Goal: Task Accomplishment & Management: Manage account settings

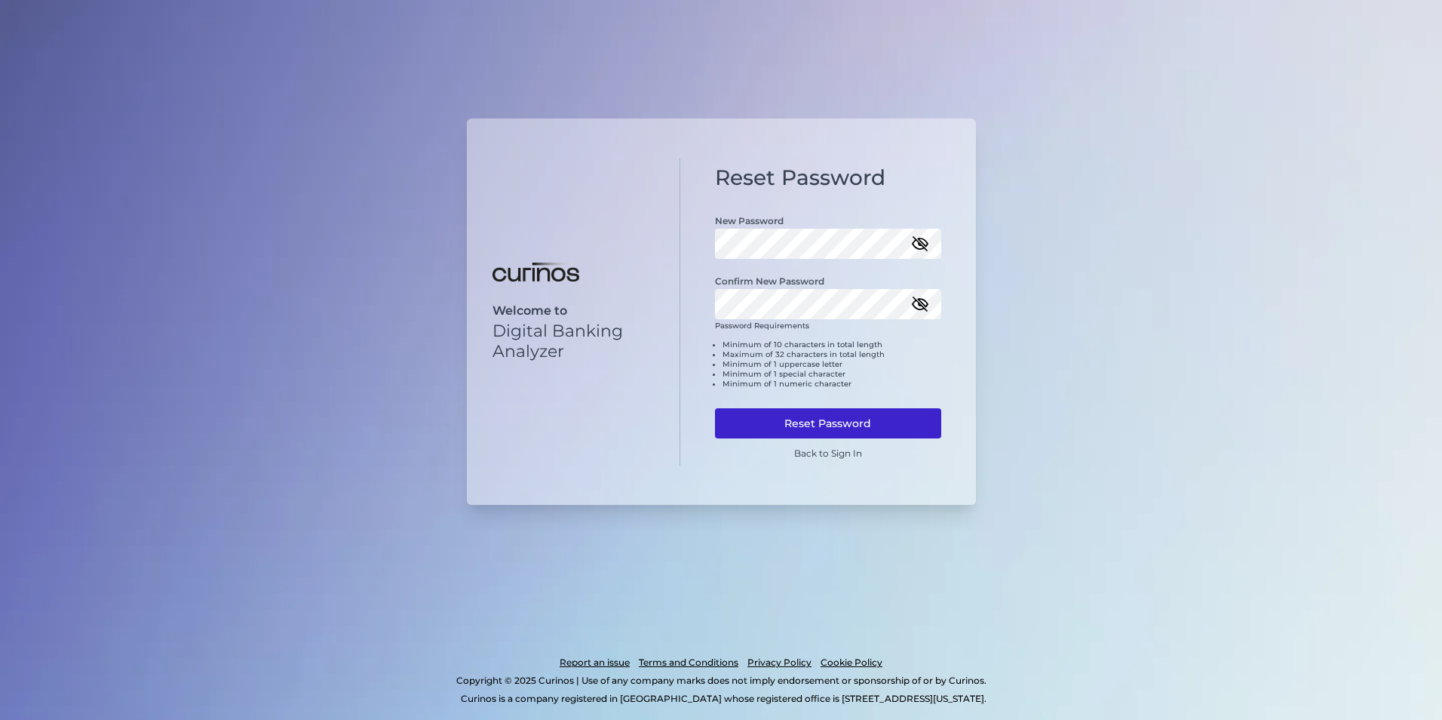
click at [851, 417] on button "Reset Password" at bounding box center [828, 423] width 226 height 30
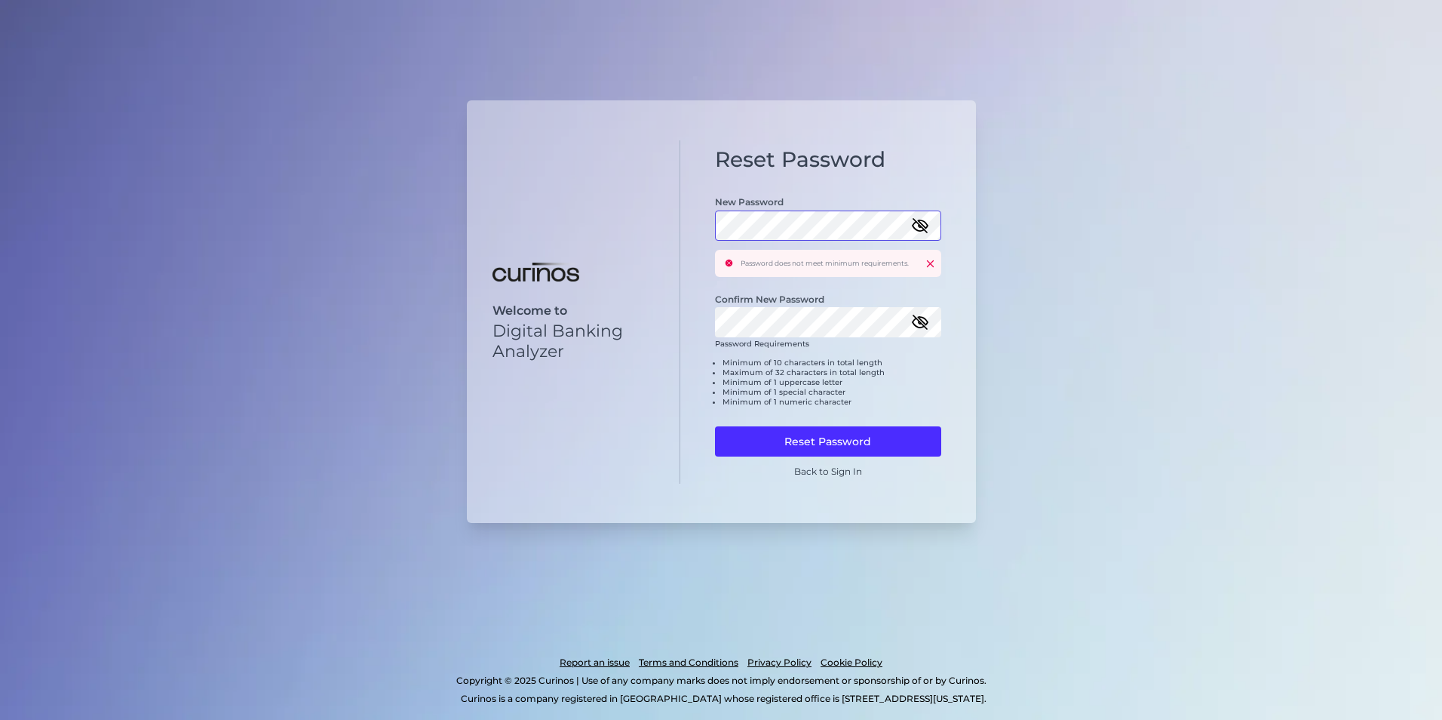
click at [697, 218] on div "Reset Password New Password Password does not meet minimum requirements. Confir…" at bounding box center [828, 312] width 296 height 344
click at [695, 335] on div "Reset Password New Password Password does not meet minimum requirements. Confir…" at bounding box center [828, 312] width 296 height 344
click at [789, 448] on button "Reset Password" at bounding box center [828, 441] width 226 height 30
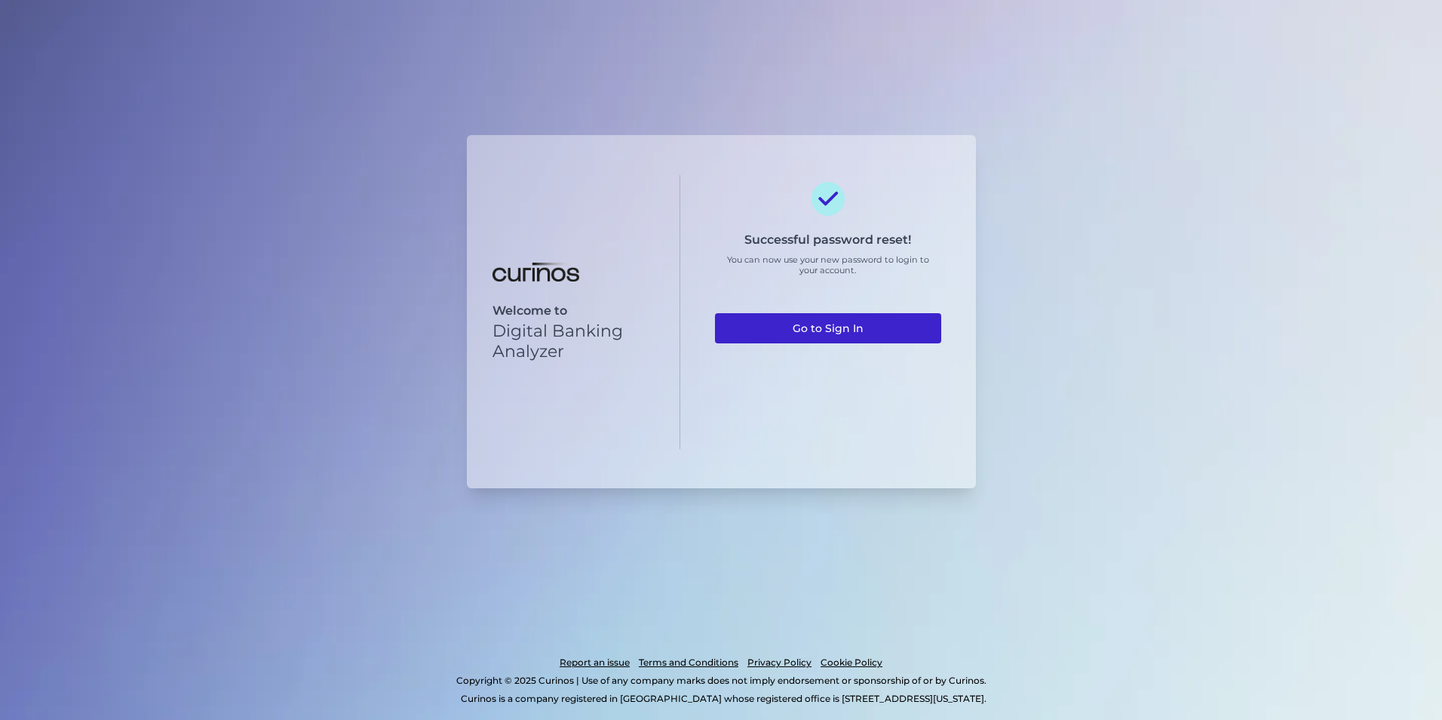
click at [845, 319] on link "Go to Sign In" at bounding box center [828, 328] width 226 height 30
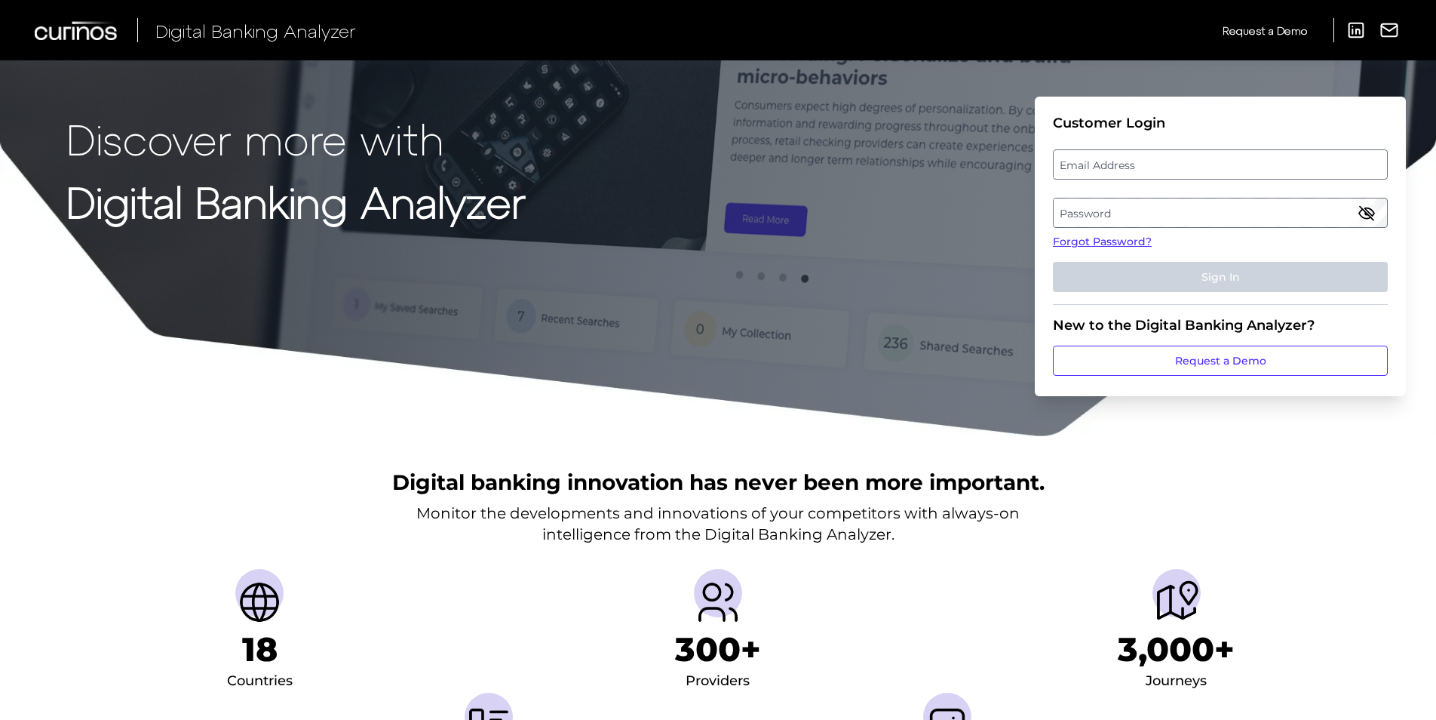
click at [1094, 214] on label "Password" at bounding box center [1220, 212] width 333 height 27
click at [1123, 151] on label "Email Address" at bounding box center [1220, 164] width 333 height 27
click at [1123, 151] on input "email" at bounding box center [1220, 164] width 335 height 30
type input "lgrassi@liberty-bank.com"
click at [1117, 208] on label "Password" at bounding box center [1220, 212] width 333 height 27
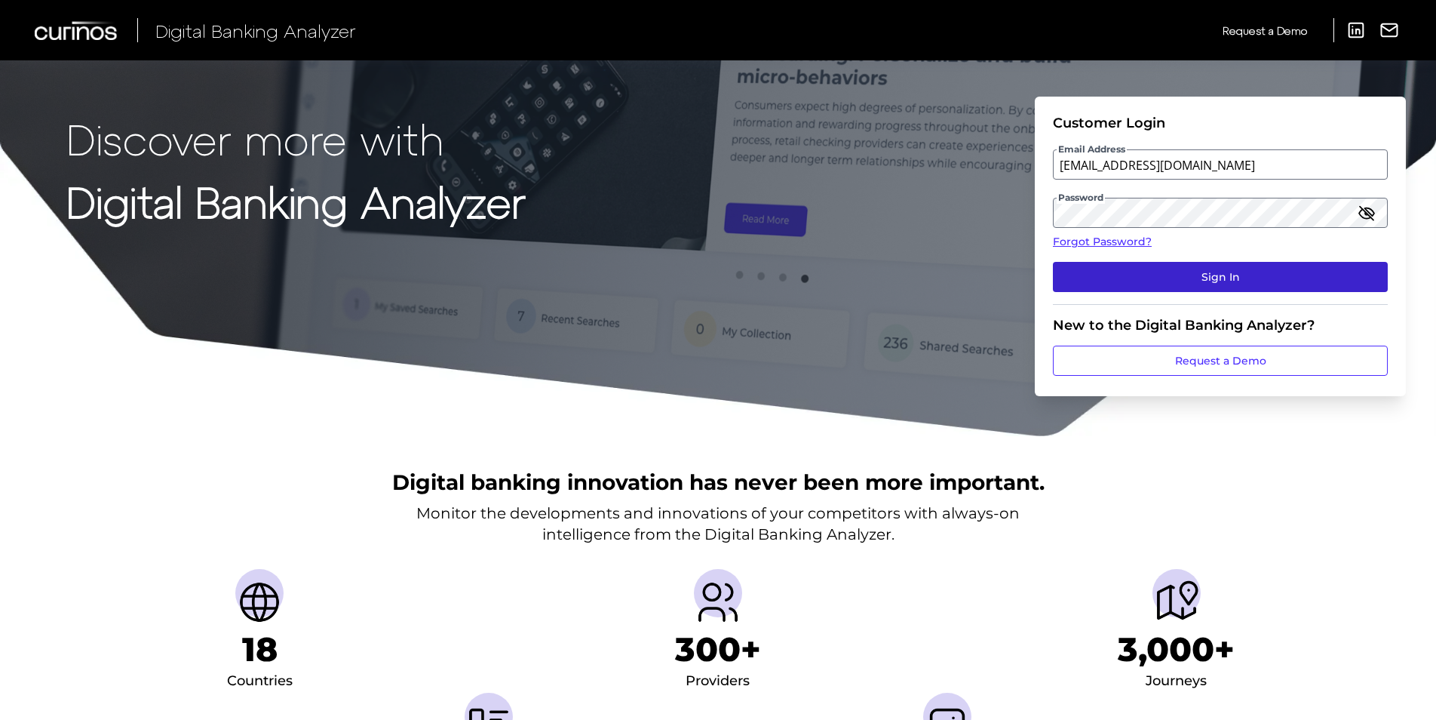
click at [1146, 278] on button "Sign In" at bounding box center [1220, 277] width 335 height 30
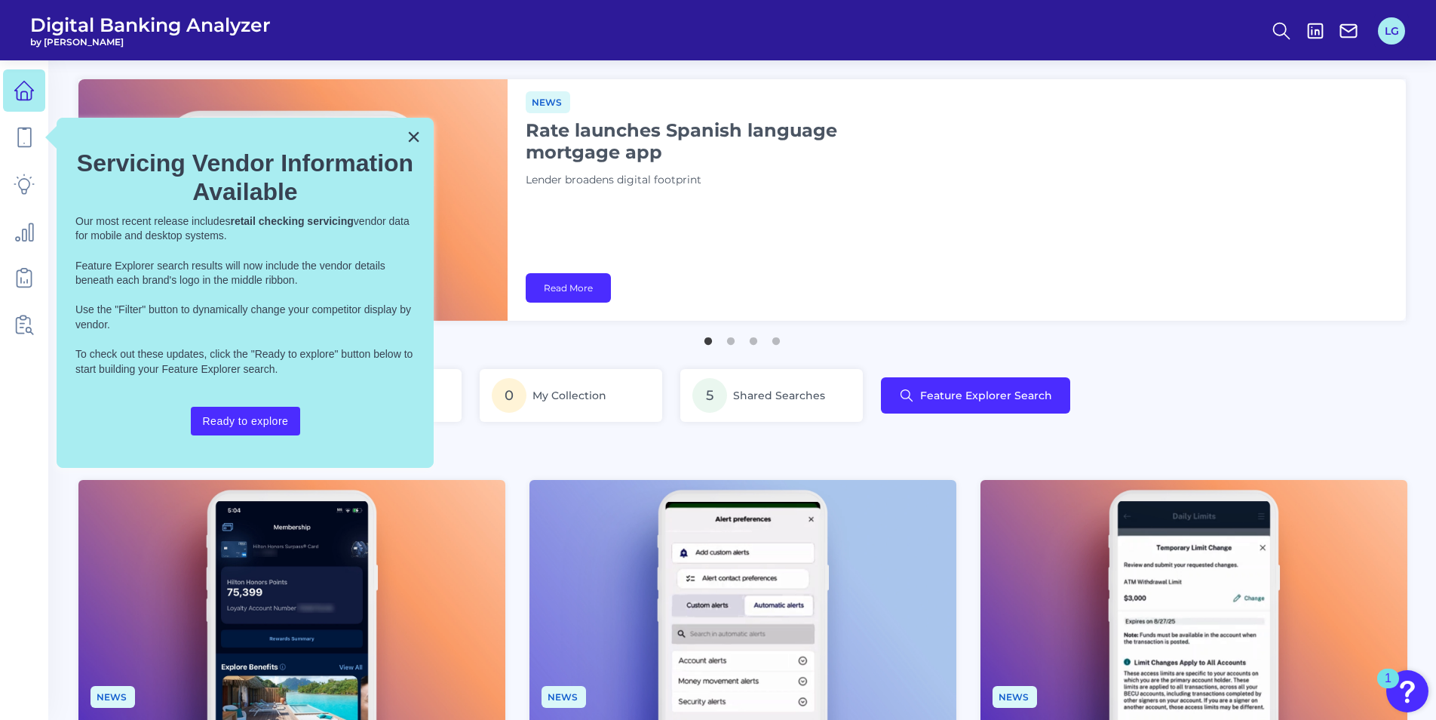
click at [1393, 31] on button "LG" at bounding box center [1391, 30] width 27 height 27
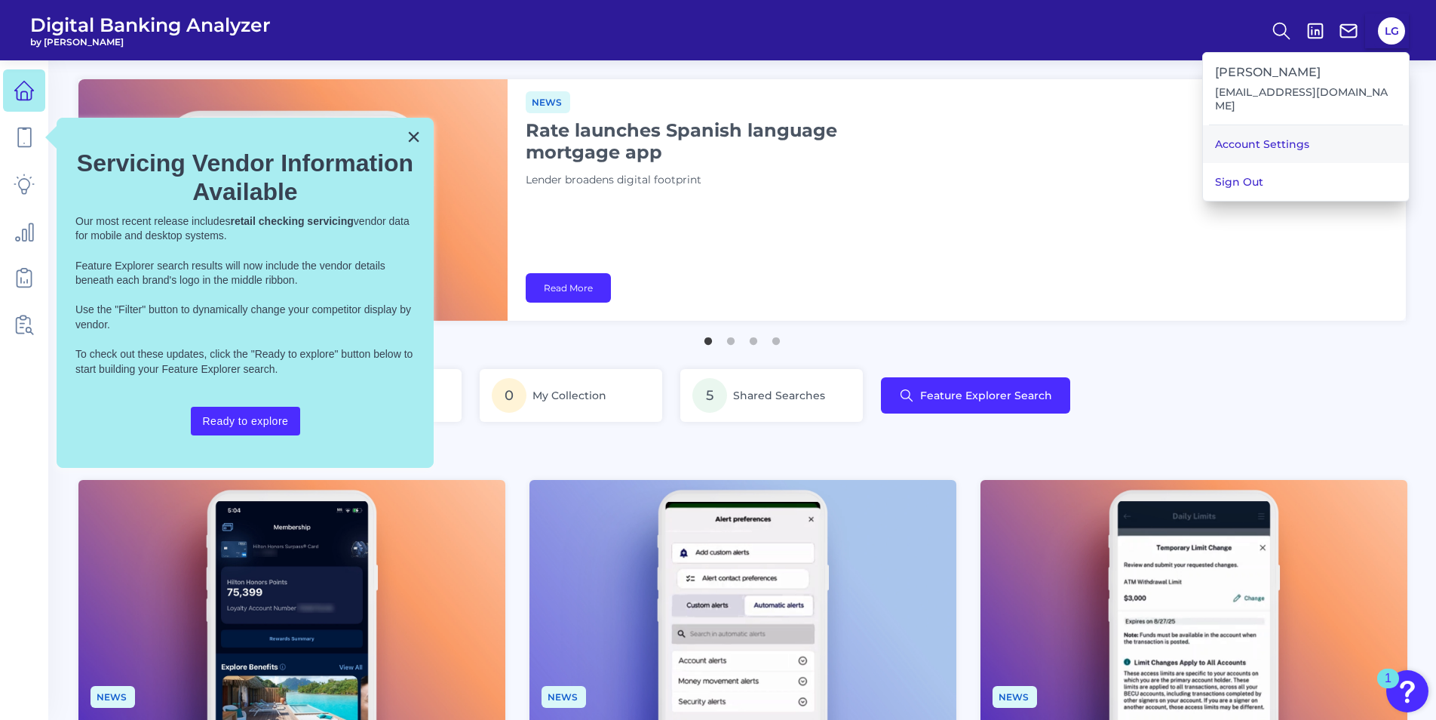
click at [1348, 137] on link "Account Settings" at bounding box center [1306, 144] width 206 height 38
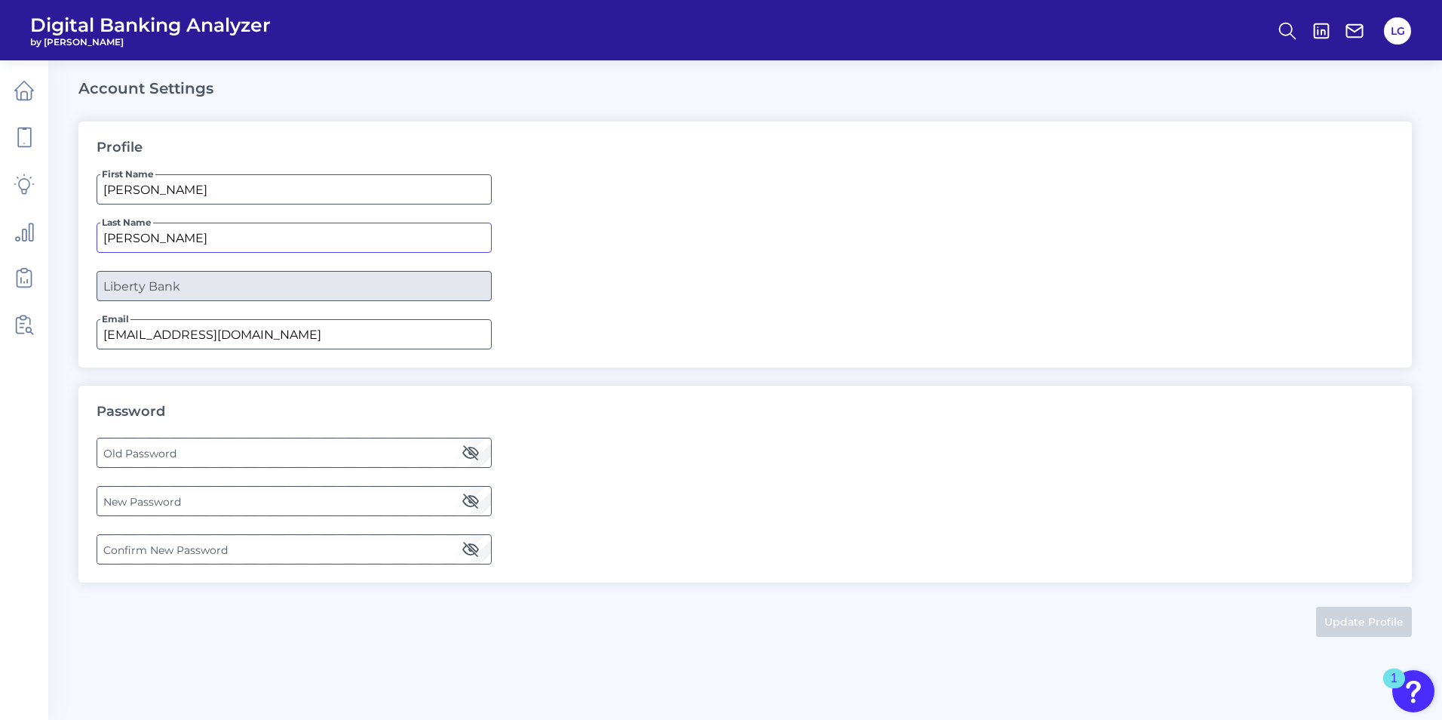
drag, startPoint x: 172, startPoint y: 237, endPoint x: 84, endPoint y: 246, distance: 88.0
click at [84, 246] on div "Profile First Name Liza Last Name Grassi Company Liberty Bank Email lgrassi@lib…" at bounding box center [745, 244] width 1334 height 246
type input "D'Amico"
drag, startPoint x: 140, startPoint y: 333, endPoint x: 114, endPoint y: 336, distance: 25.7
click at [114, 336] on input "lgrassi@liberty-bank.com" at bounding box center [294, 334] width 395 height 30
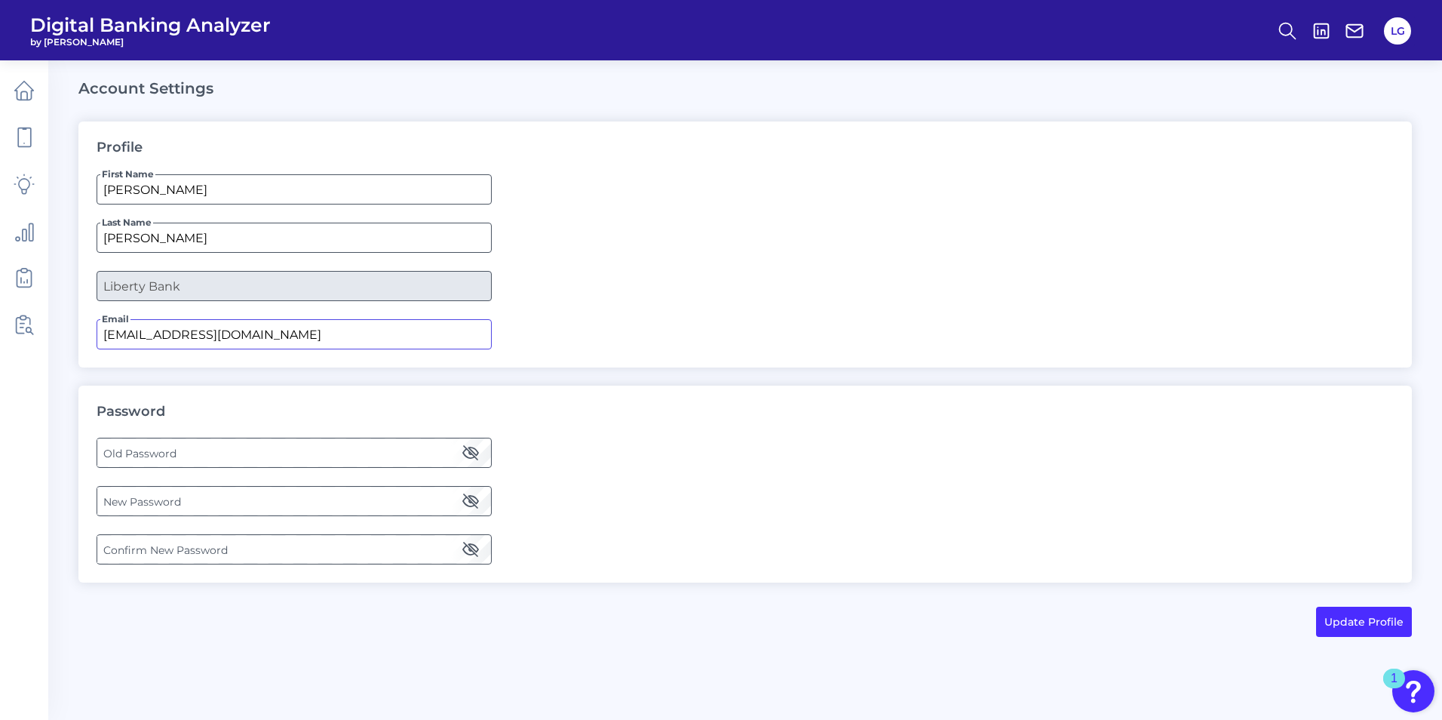
drag, startPoint x: 141, startPoint y: 334, endPoint x: 106, endPoint y: 339, distance: 35.8
click at [106, 339] on input "lgrassi@liberty-bank.com" at bounding box center [294, 334] width 395 height 30
type input "ladamico@liberty-bank.com"
click at [1344, 622] on button "Update Profile" at bounding box center [1364, 621] width 96 height 30
click at [23, 89] on icon at bounding box center [24, 90] width 21 height 21
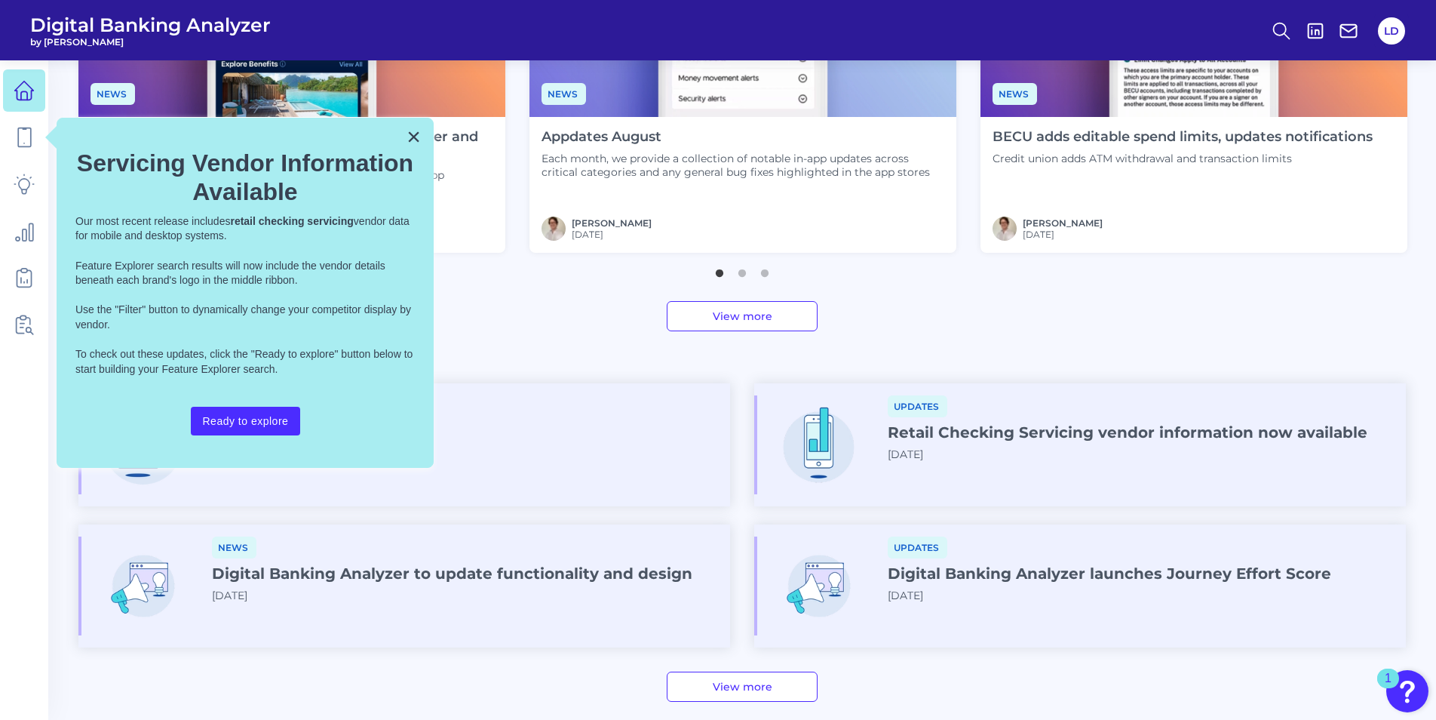
scroll to position [603, 0]
click at [1013, 341] on main "Editorial Walmart’s OnePay expands into mobile plans Retail giant’s fintech arm…" at bounding box center [718, 114] width 1436 height 1434
click at [416, 136] on button "×" at bounding box center [414, 136] width 14 height 24
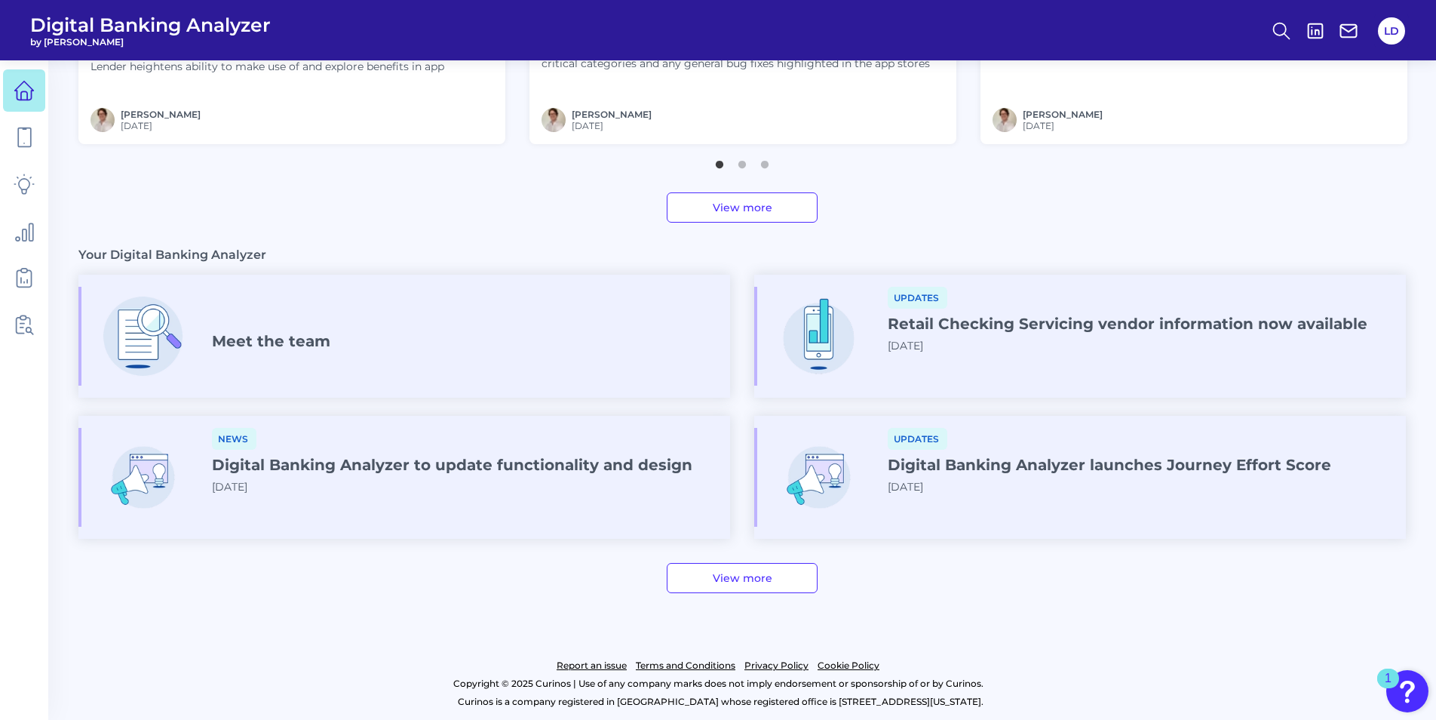
scroll to position [714, 0]
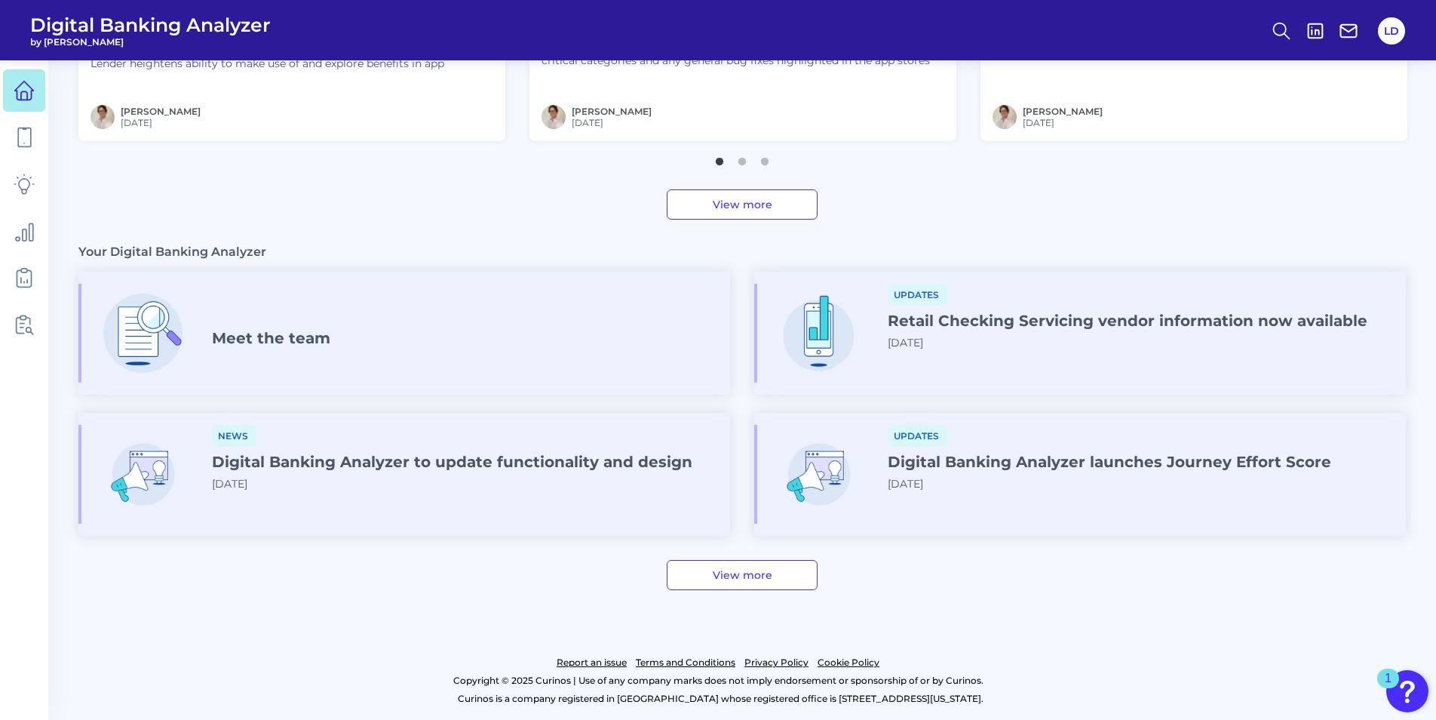
click at [1395, 683] on div "1" at bounding box center [1388, 678] width 22 height 20
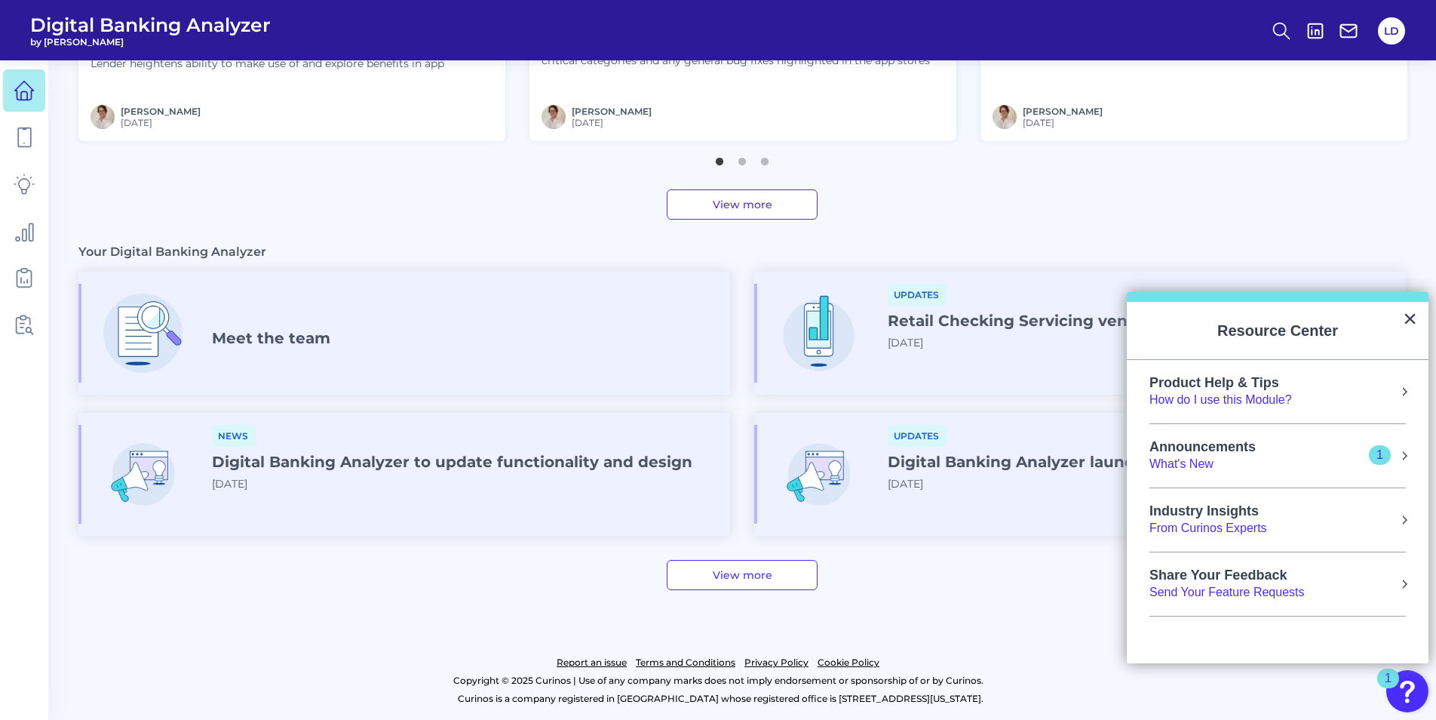
click at [1202, 464] on div "What's New" at bounding box center [1218, 464] width 137 height 17
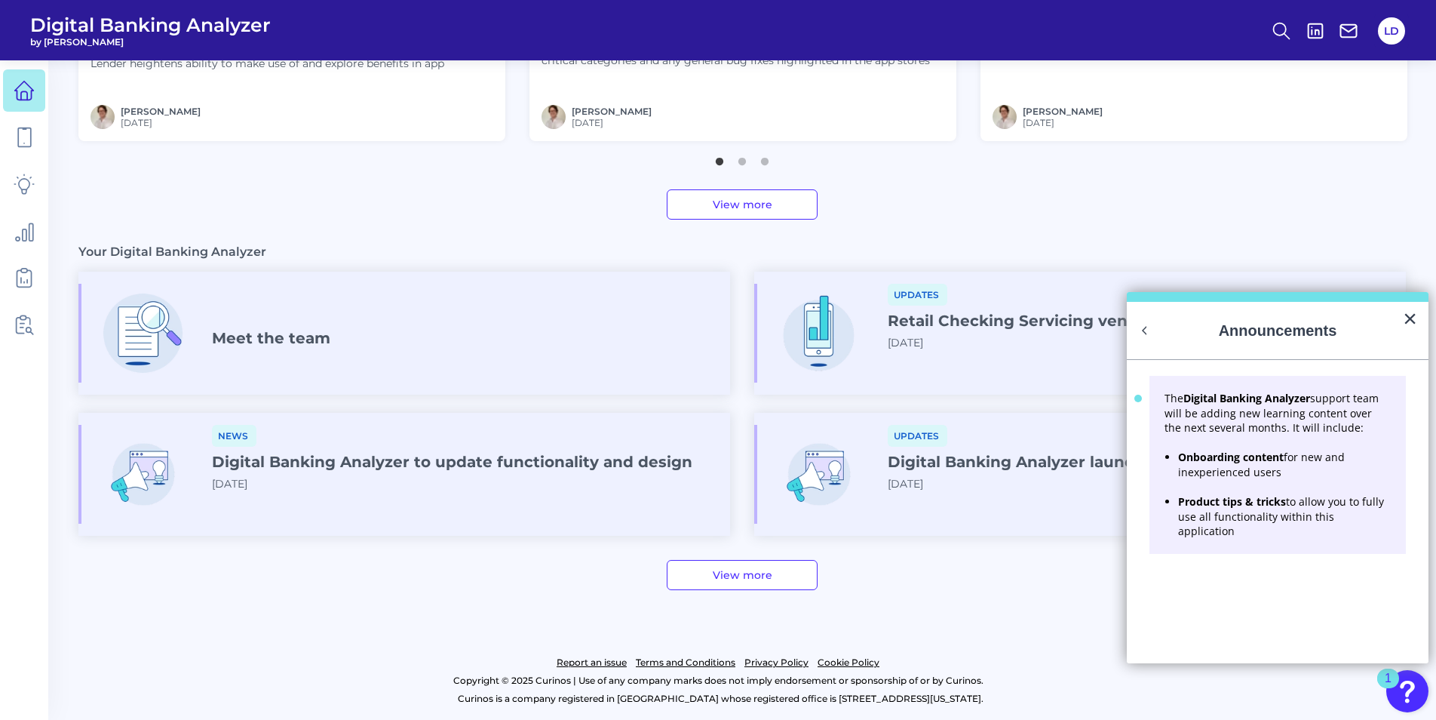
scroll to position [0, 0]
click at [1415, 313] on button "×" at bounding box center [1410, 318] width 14 height 24
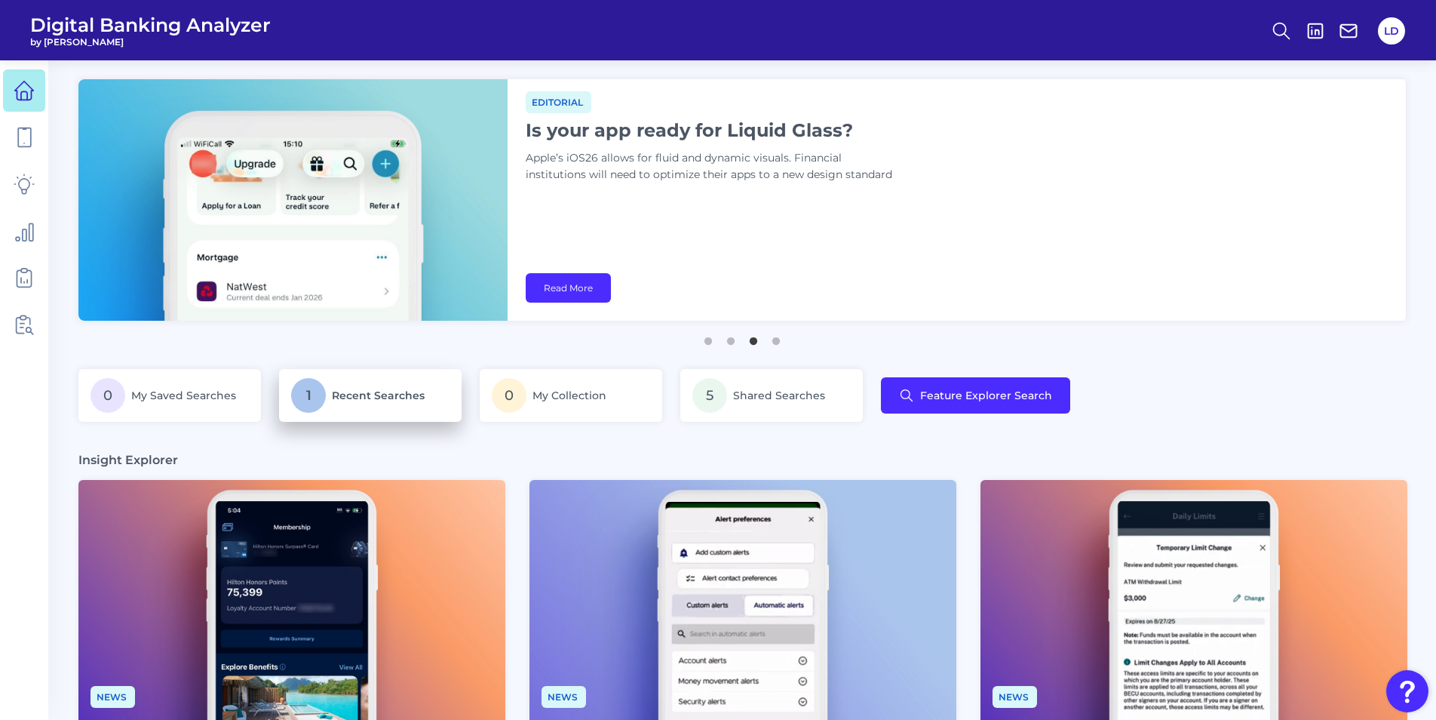
click at [401, 399] on span "Recent Searches" at bounding box center [378, 395] width 93 height 14
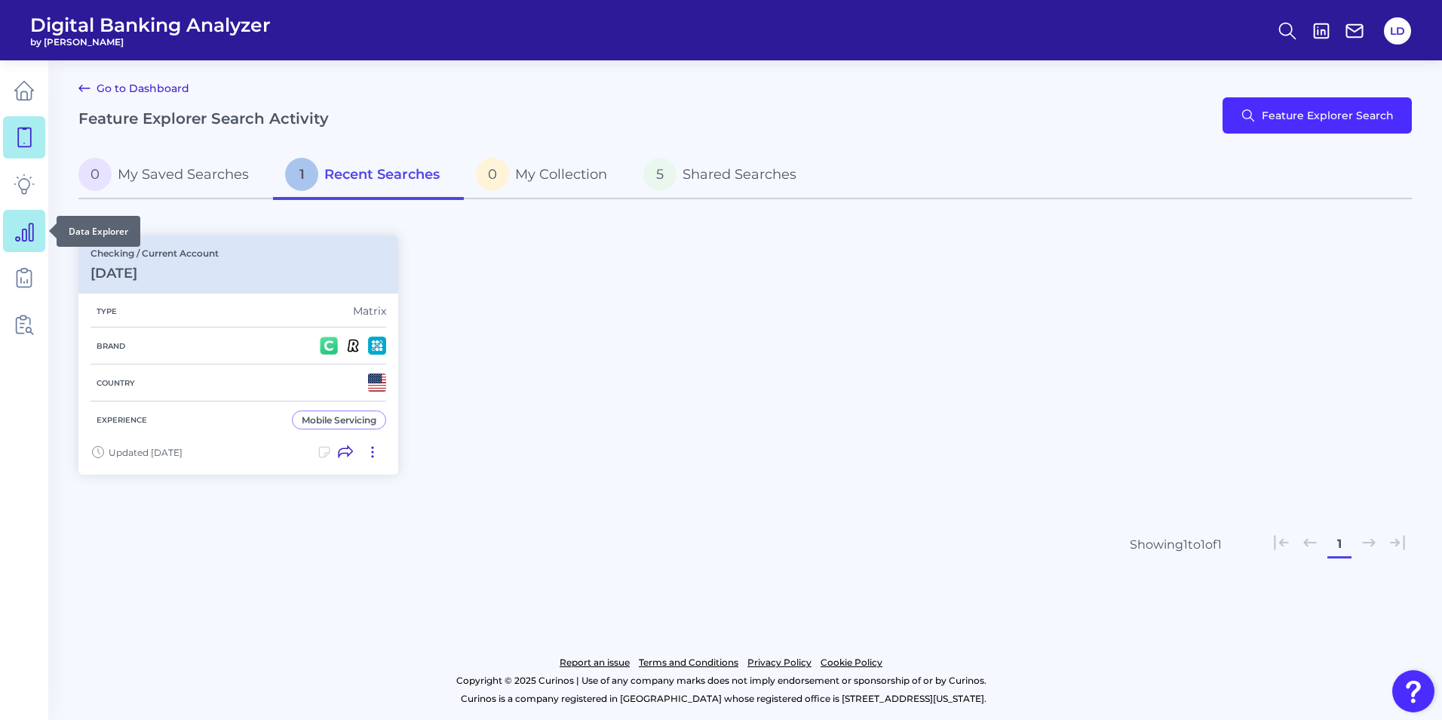
click at [32, 231] on icon at bounding box center [24, 230] width 21 height 21
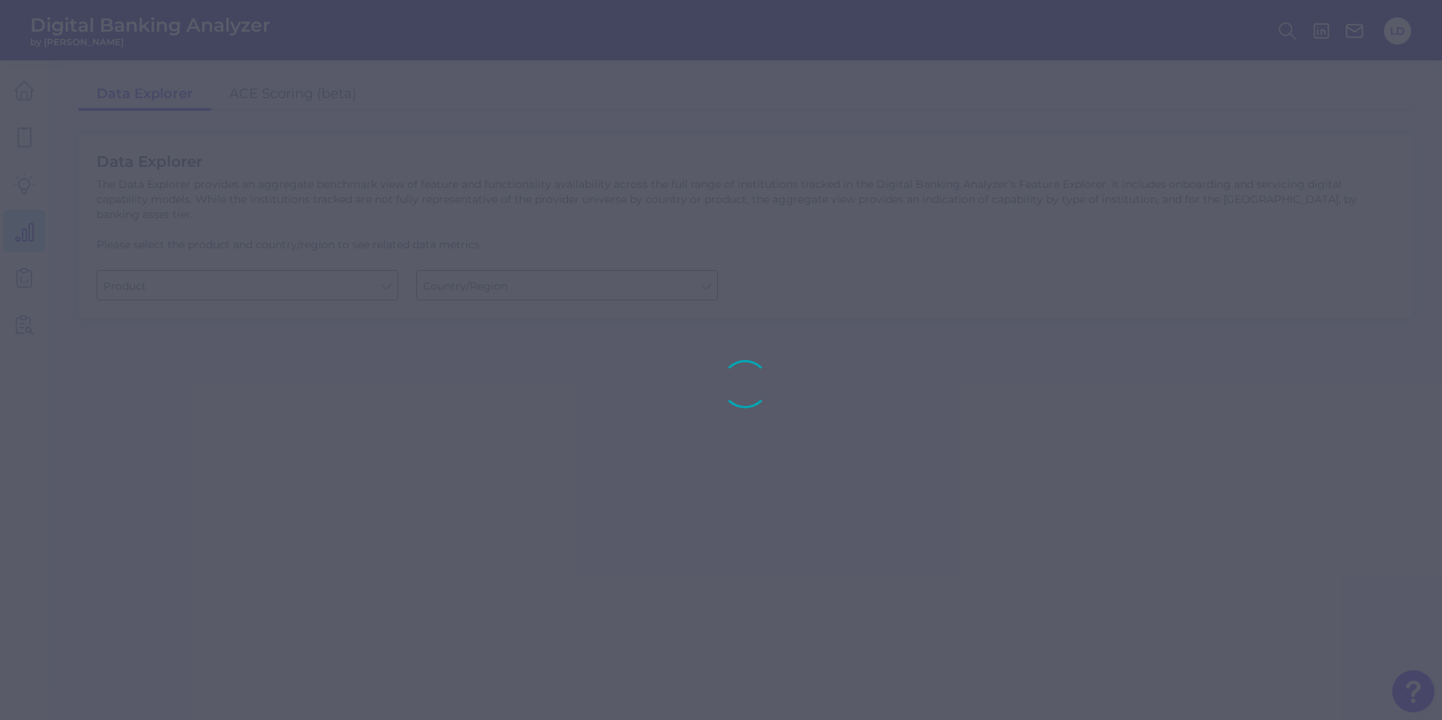
type input "Business Bank Account"
type input "United States"
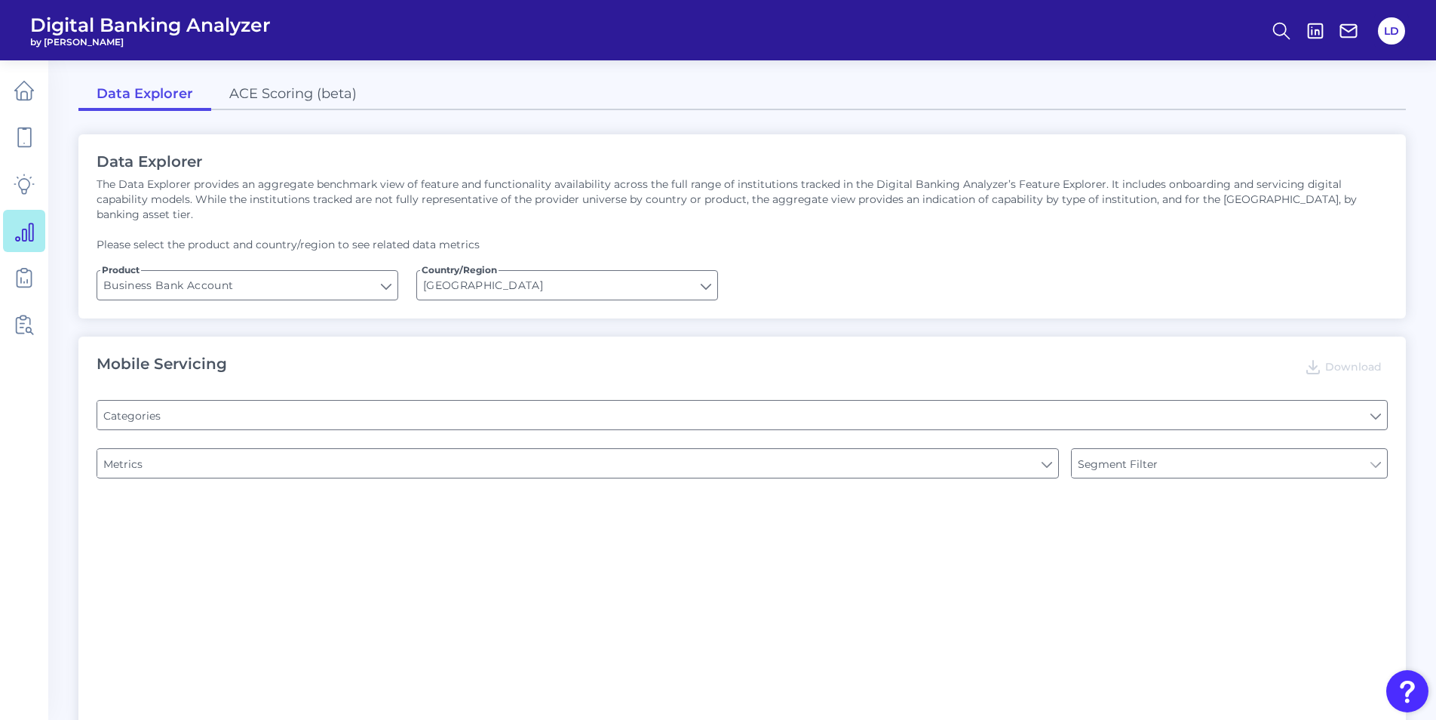
type input "Pre-login Features"
type input "Login"
type input "Channel"
type input "Type of Institution"
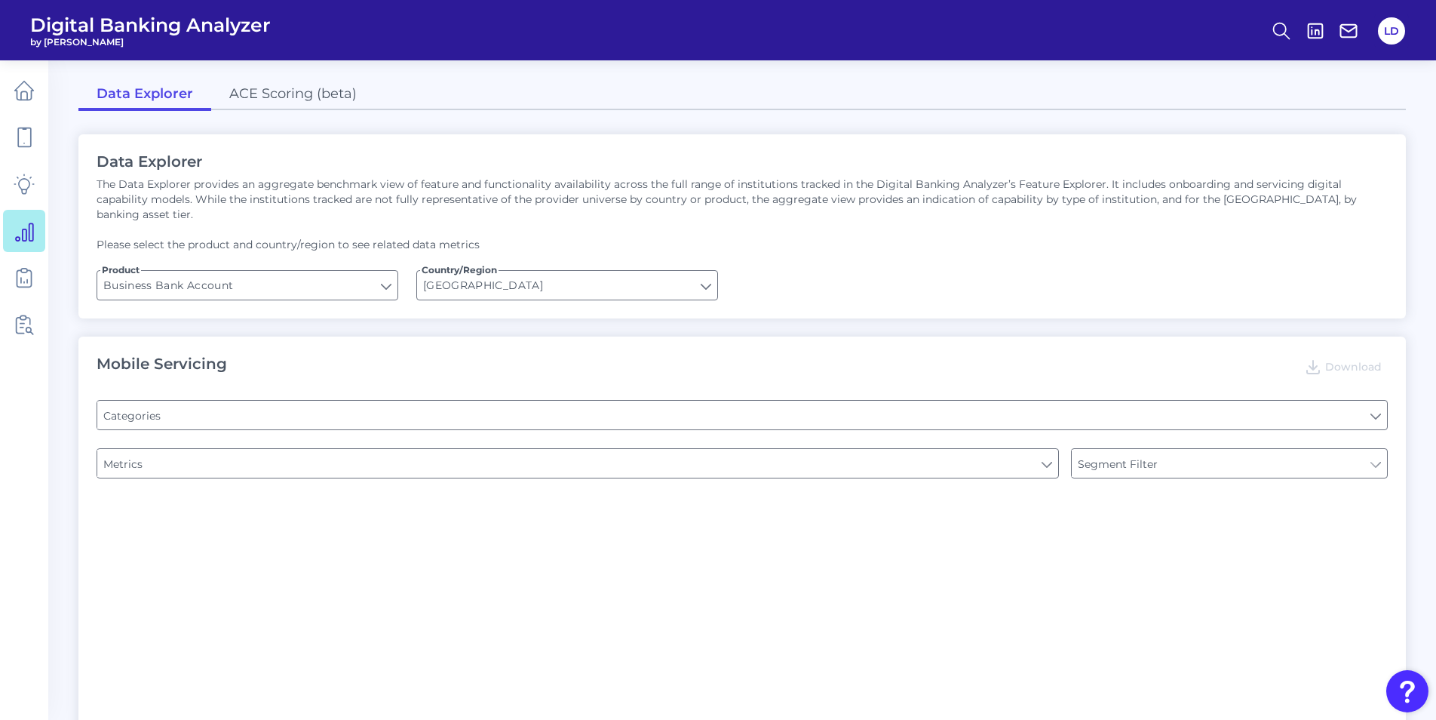
type input "Type of Institution"
type input "Upon opening the app are users immediately prompted to use Touch/Face ID to log…"
type input "Does it offer third-party single sign on?"
type input "Can you apply for the PRODUCT as a new to brand customer on ANY digital channel?"
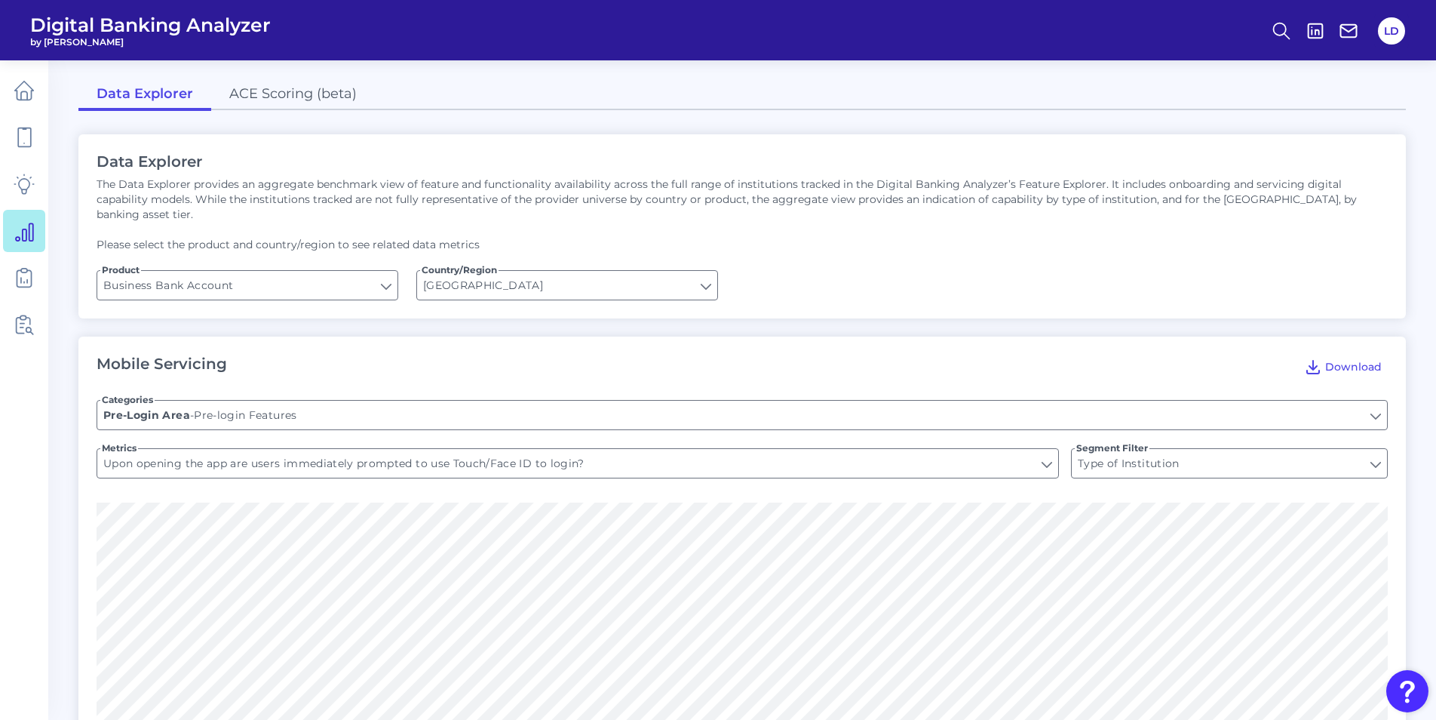
click at [1407, 31] on div "LD" at bounding box center [1391, 31] width 35 height 35
click at [1397, 32] on button "LD" at bounding box center [1391, 30] width 27 height 27
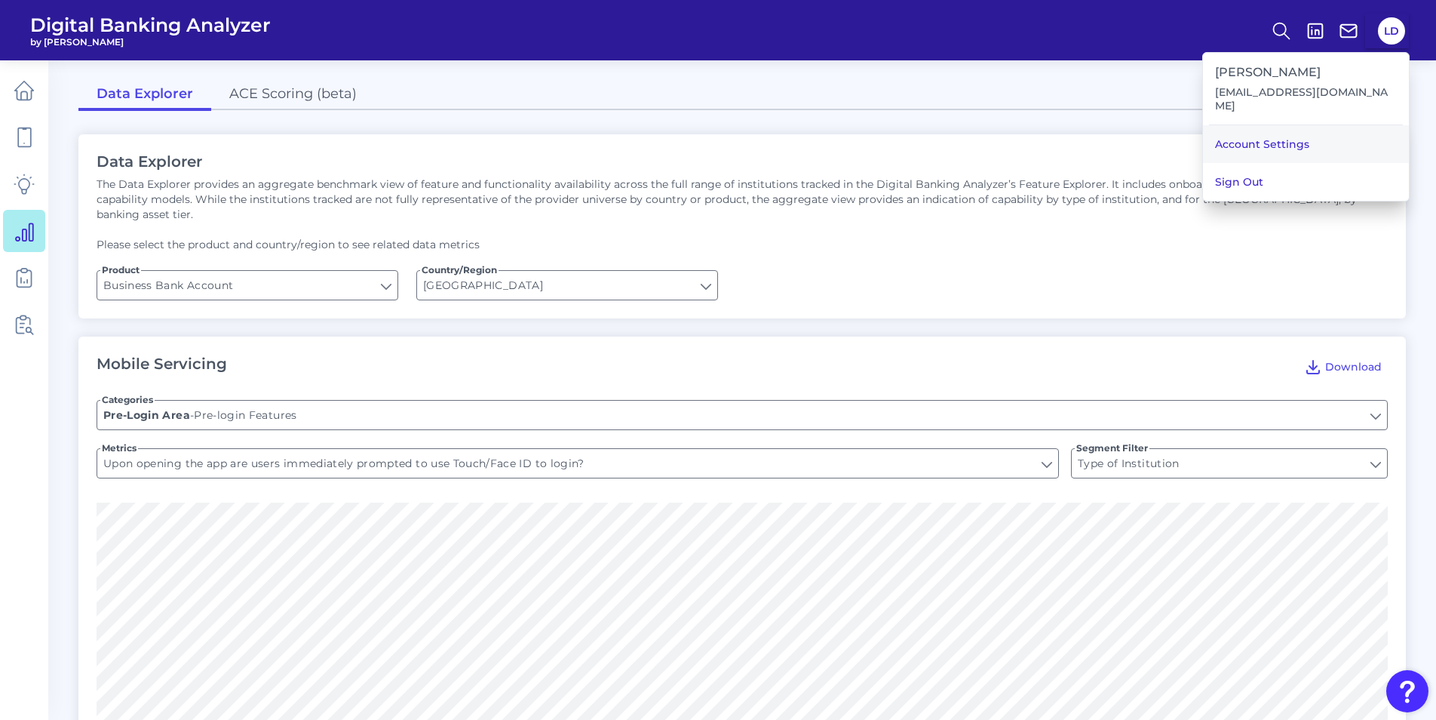
click at [1358, 133] on link "Account Settings" at bounding box center [1306, 144] width 206 height 38
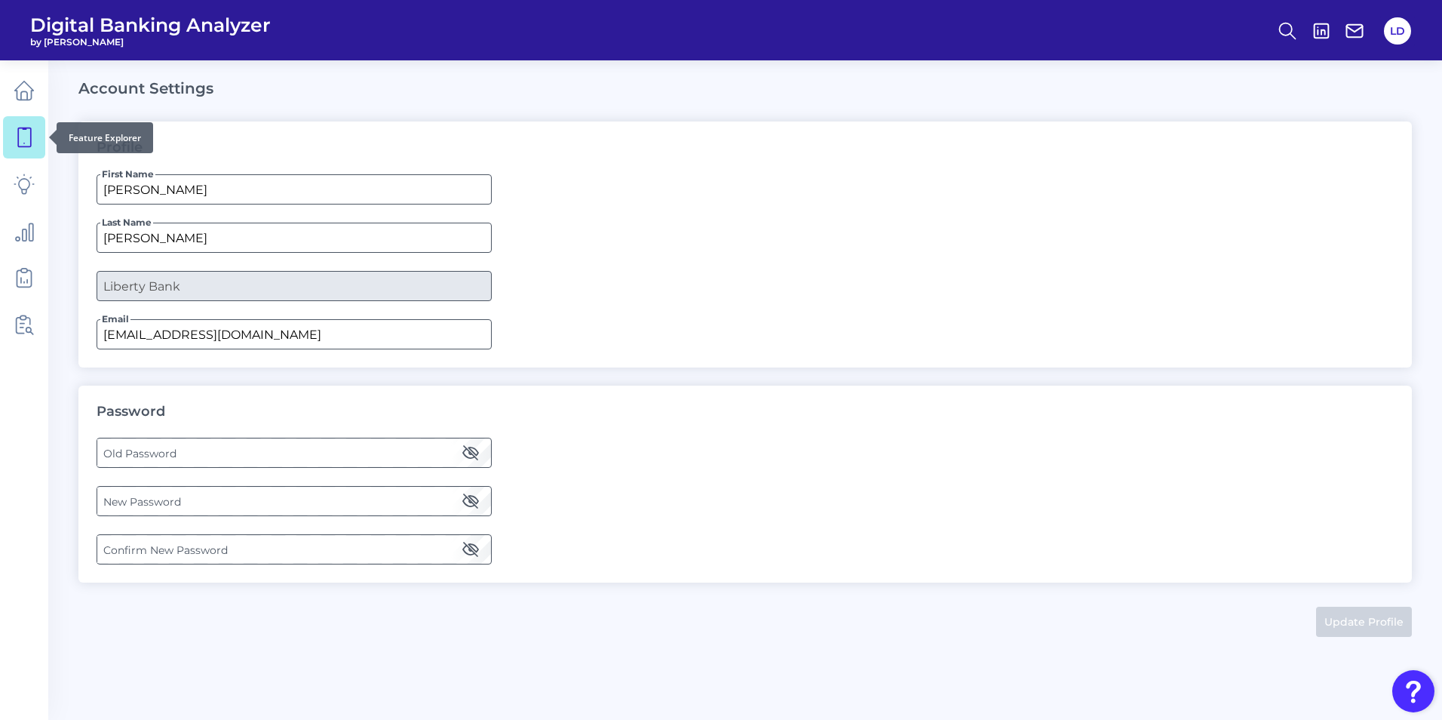
click at [27, 120] on link at bounding box center [24, 137] width 42 height 42
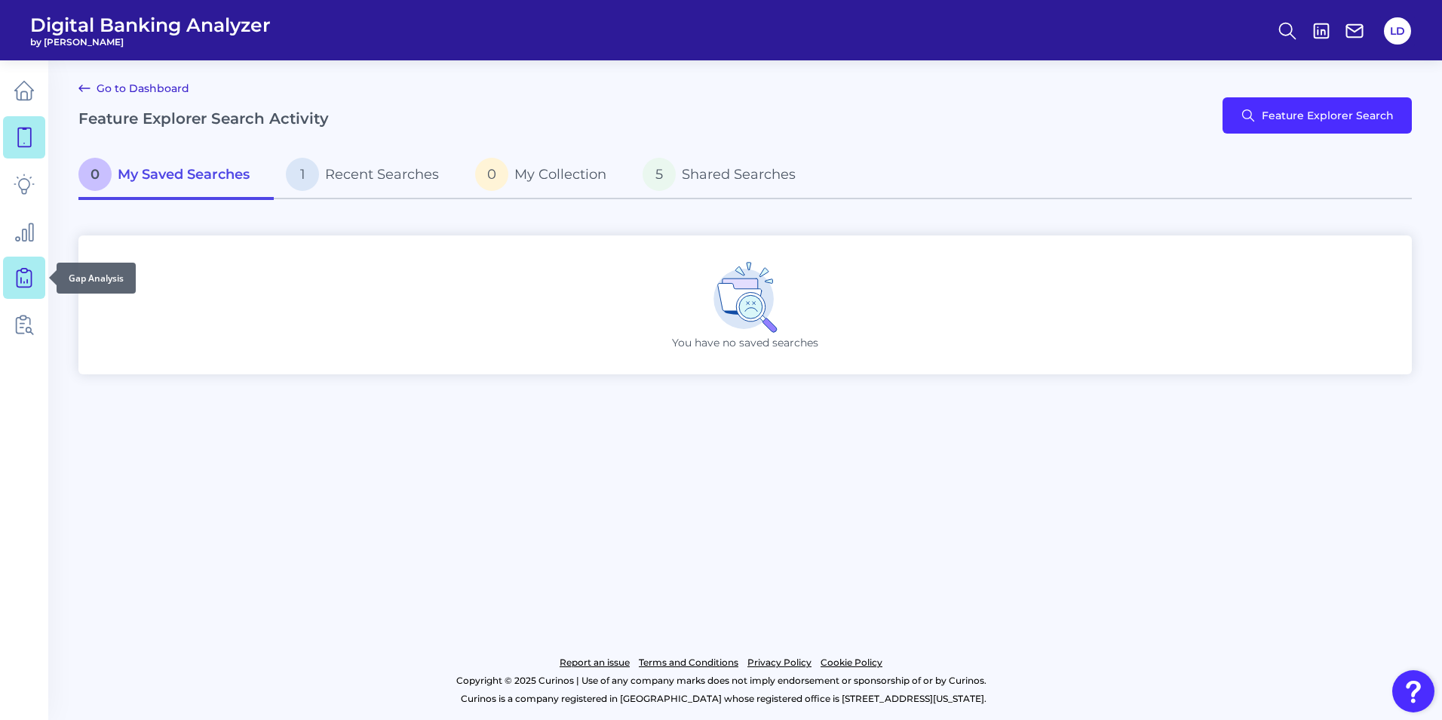
click at [29, 285] on icon at bounding box center [24, 277] width 21 height 21
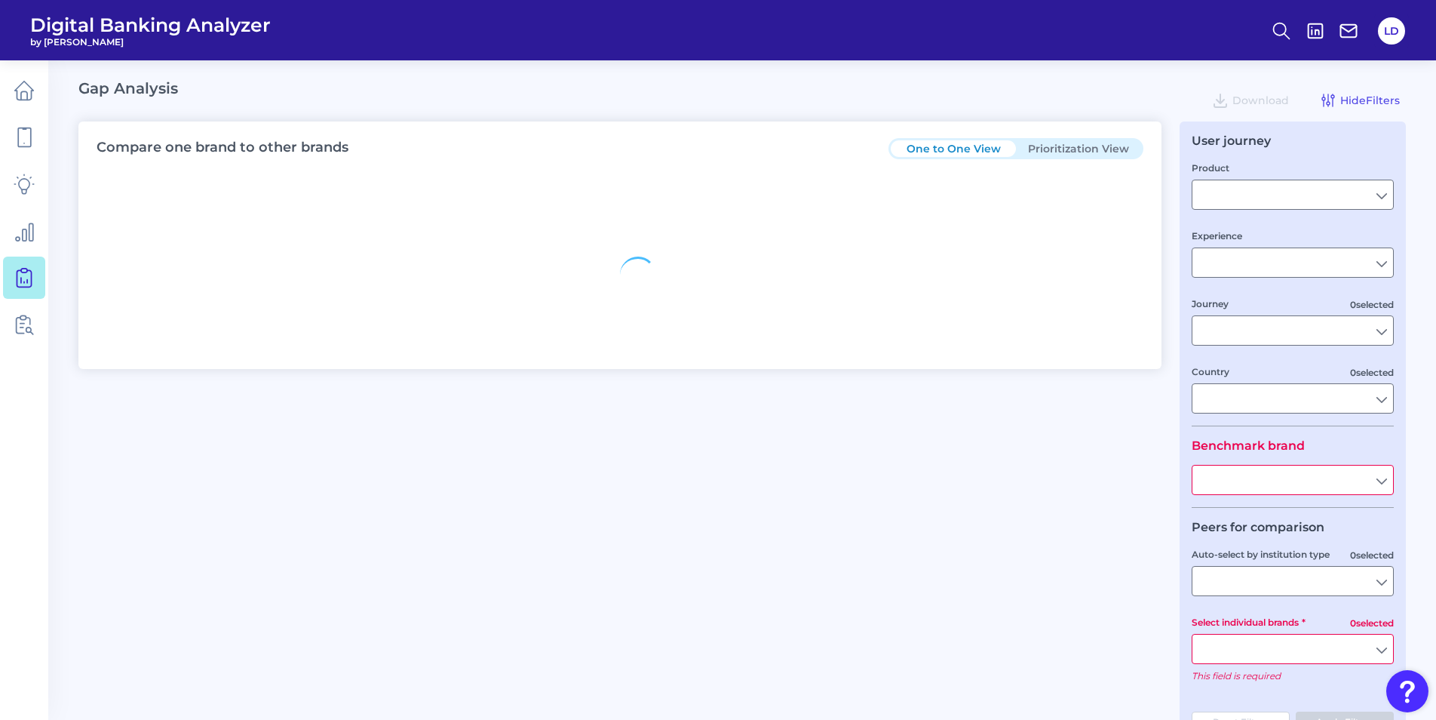
type input "Checking / Current Account"
type input "Mobile Servicing"
type input "Pre-Login Area, New Customer Onboarding, Login & Authentication, Accounts and t…"
type input "United States"
type input "Liberty Bank"
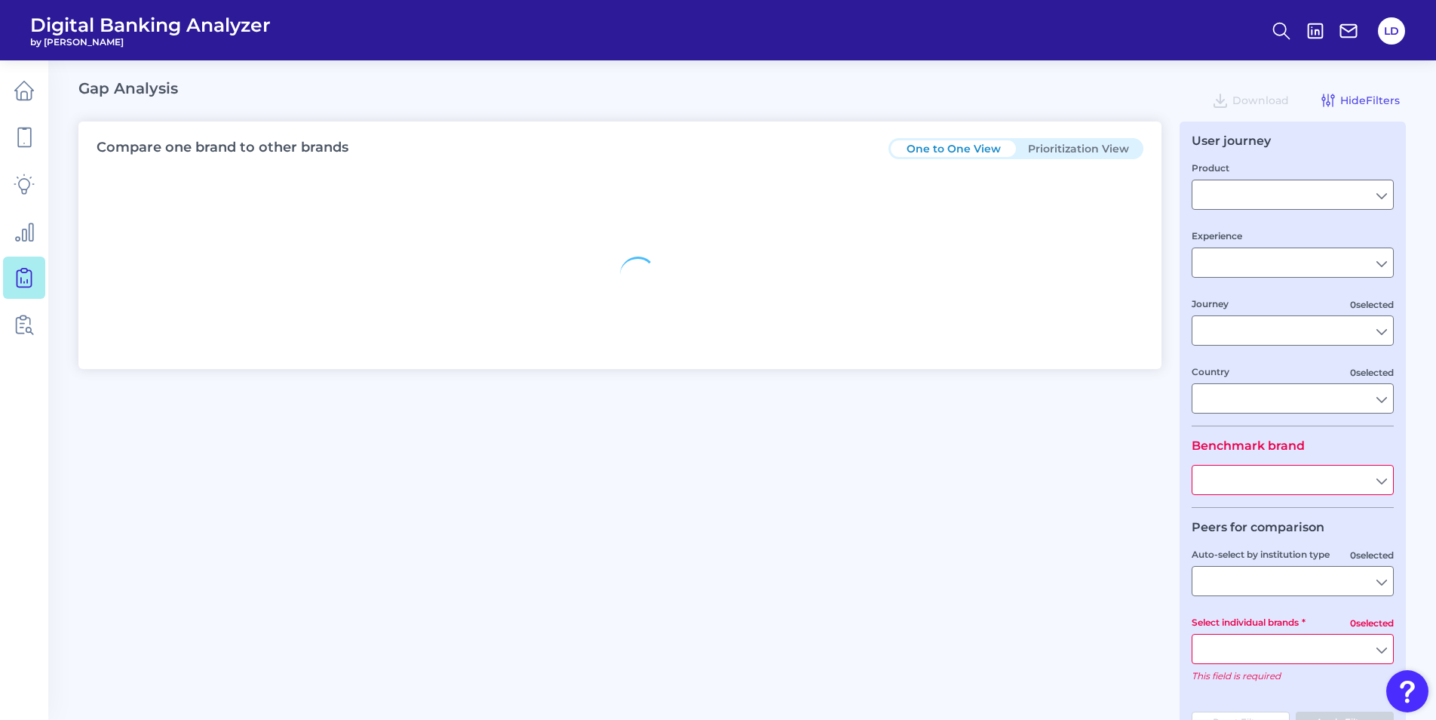
type input "All Select individual brands"
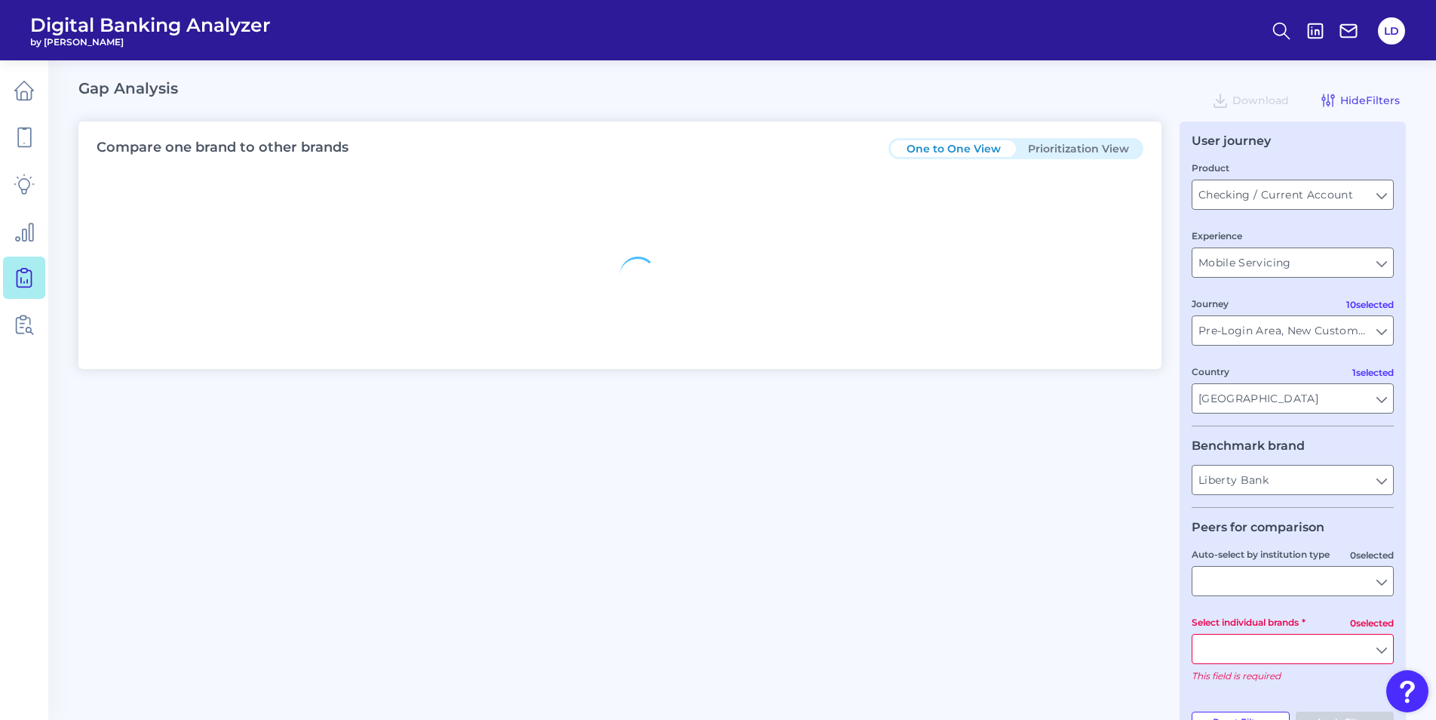
type input "All Journeys"
type input "All Countries"
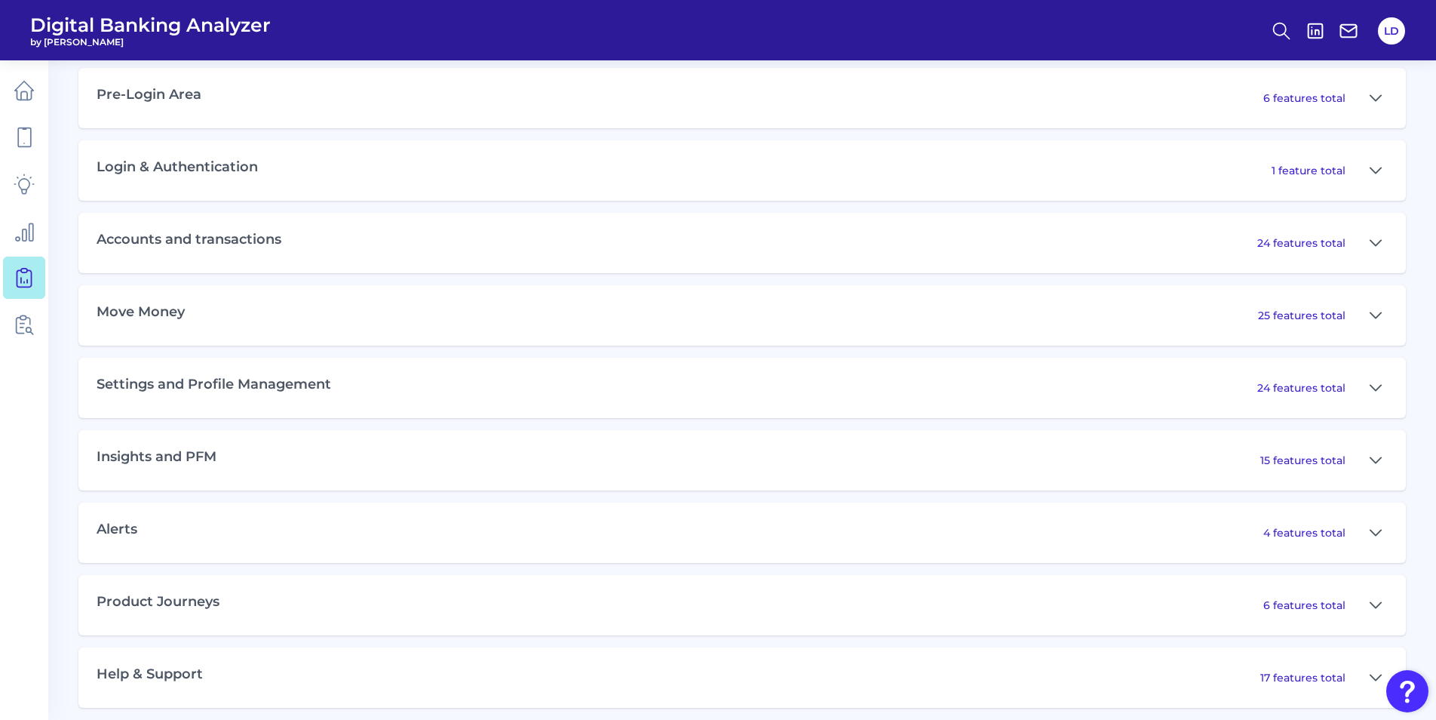
scroll to position [754, 0]
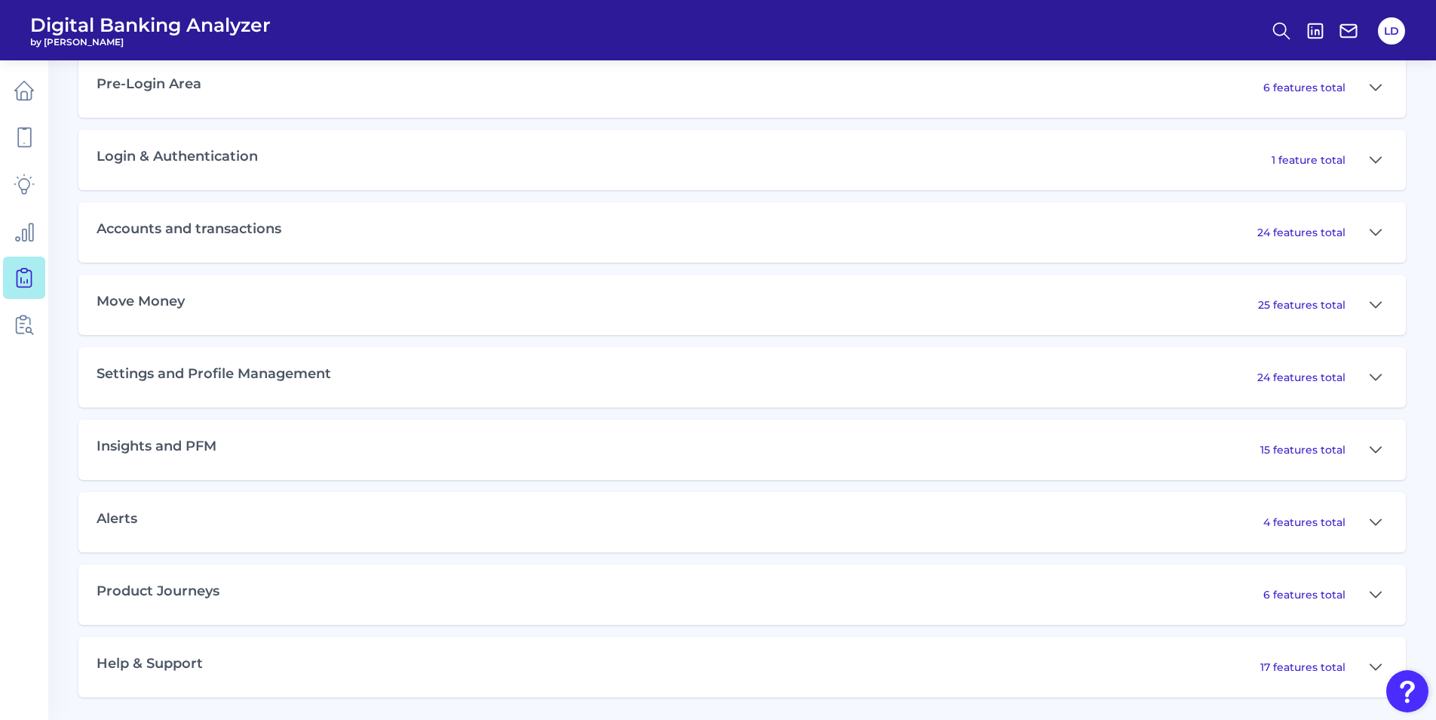
click at [316, 523] on div "Alerts 4 features total" at bounding box center [742, 522] width 1328 height 60
click at [1324, 518] on p "4 features total" at bounding box center [1304, 522] width 82 height 14
click at [1379, 520] on icon at bounding box center [1376, 521] width 11 height 5
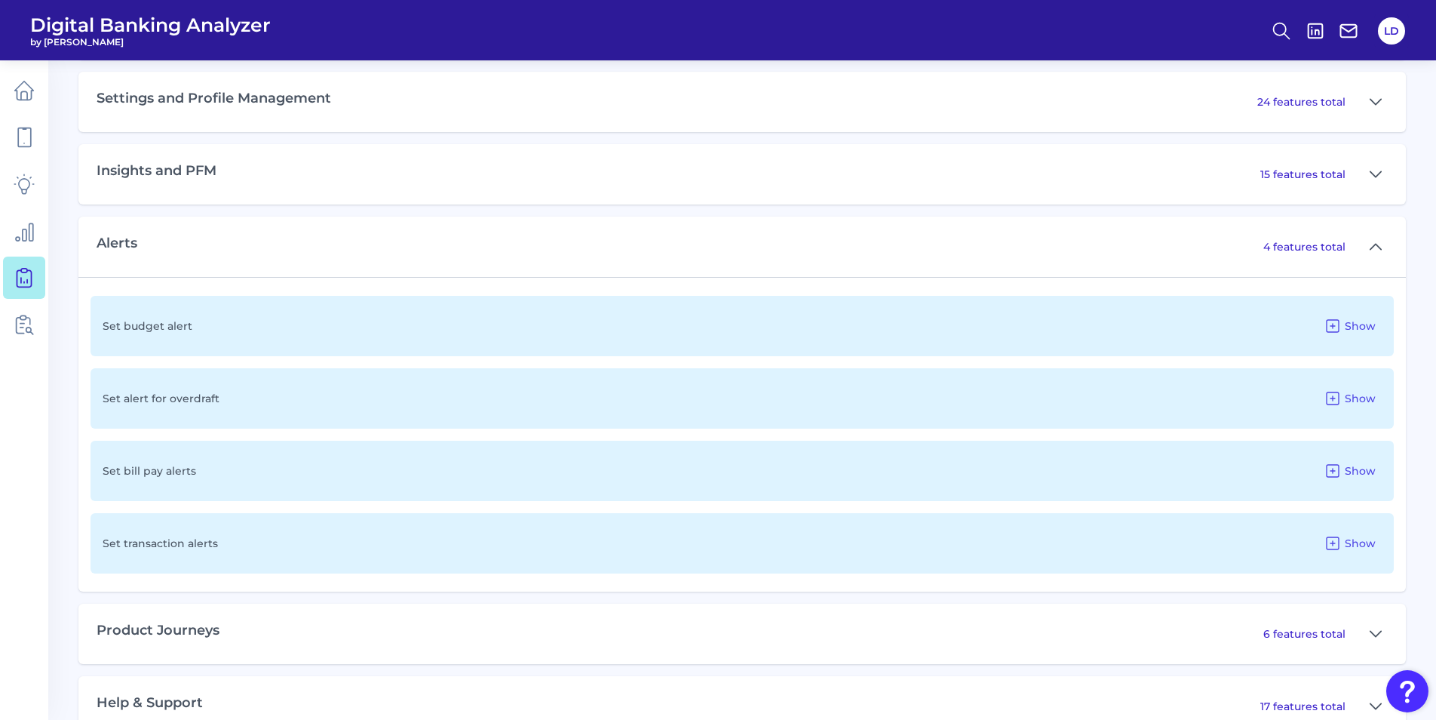
scroll to position [1056, 0]
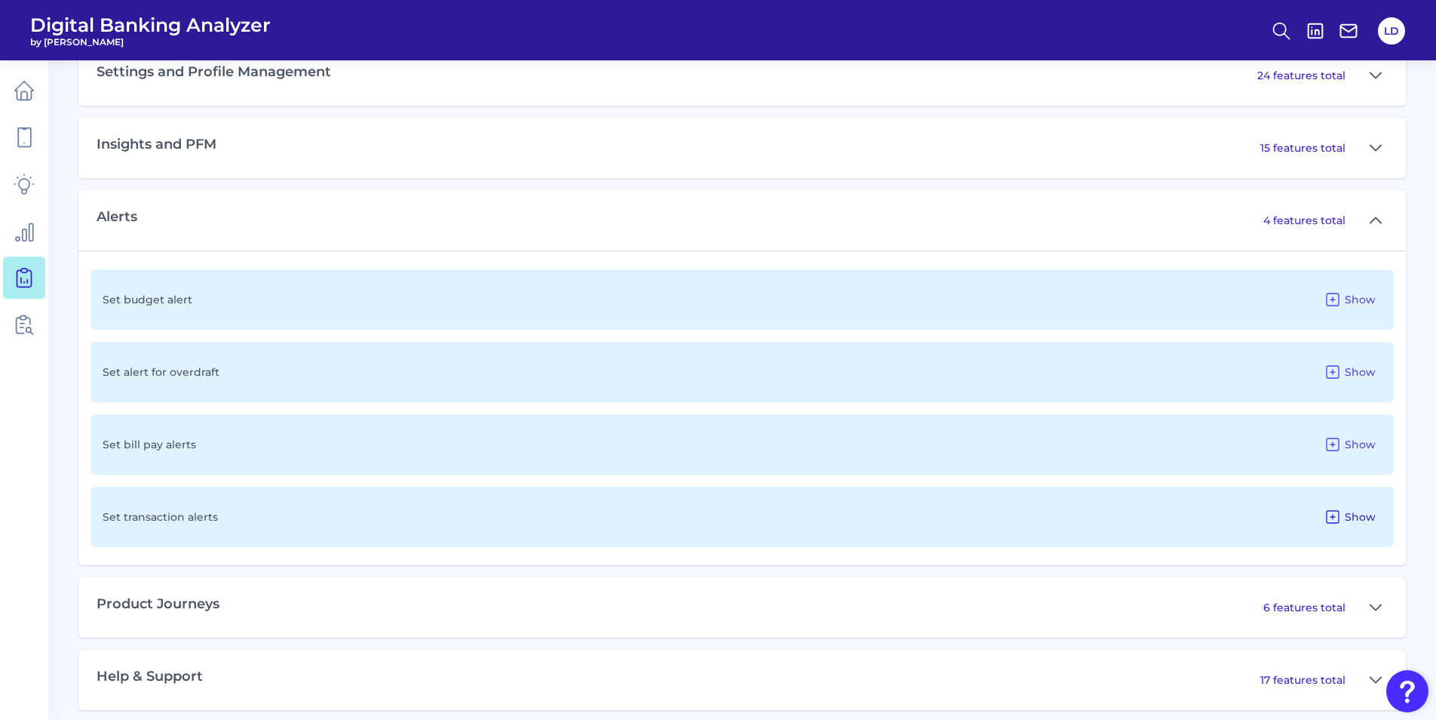
click at [1352, 514] on span "Show" at bounding box center [1360, 517] width 31 height 14
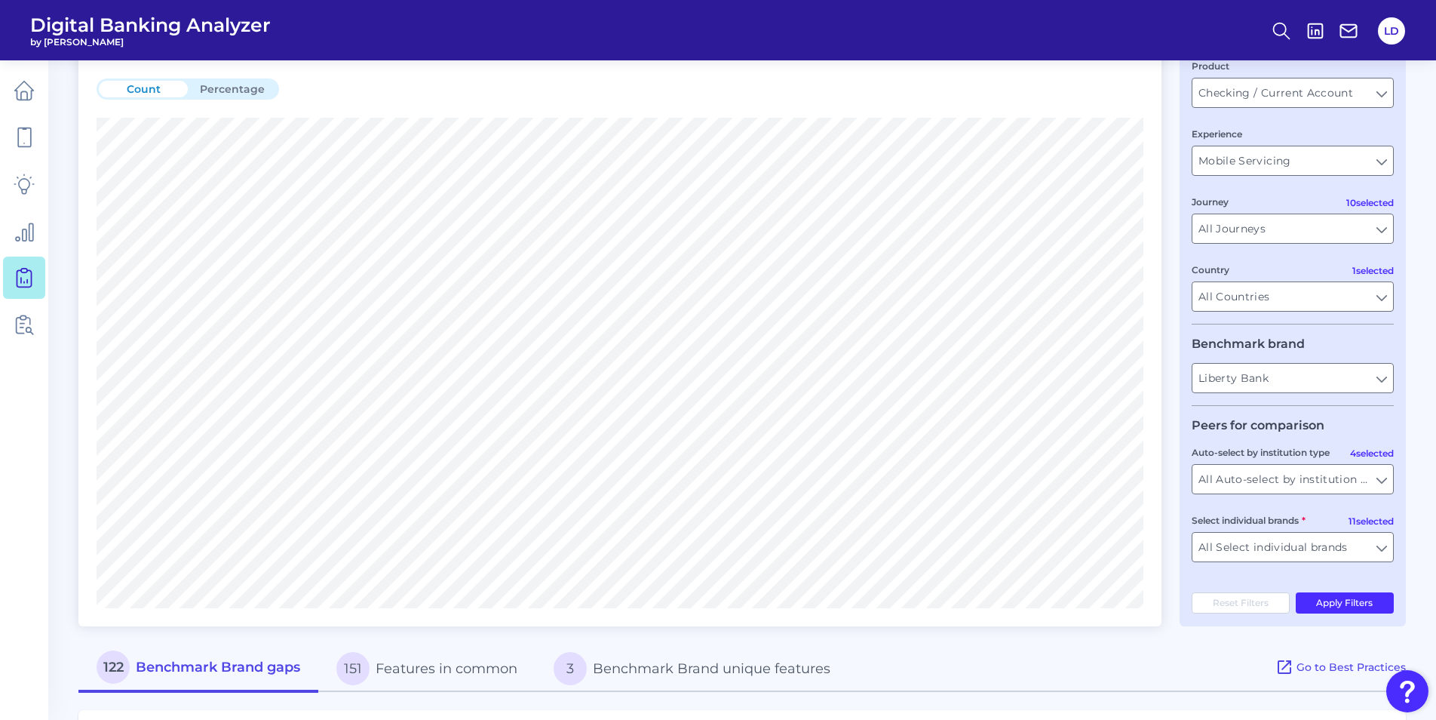
scroll to position [0, 0]
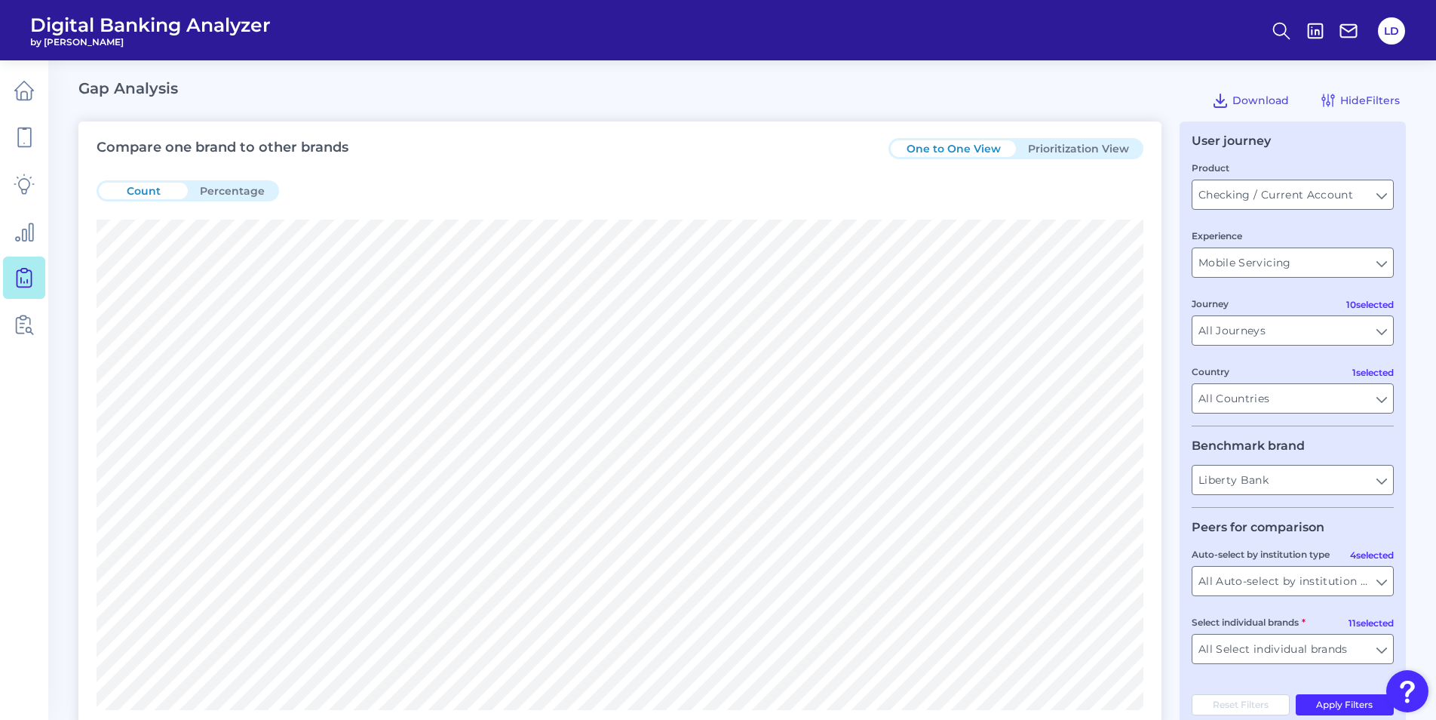
click at [223, 188] on button "Percentage" at bounding box center [232, 191] width 89 height 17
click at [1091, 151] on button "Prioritization View" at bounding box center [1078, 148] width 125 height 17
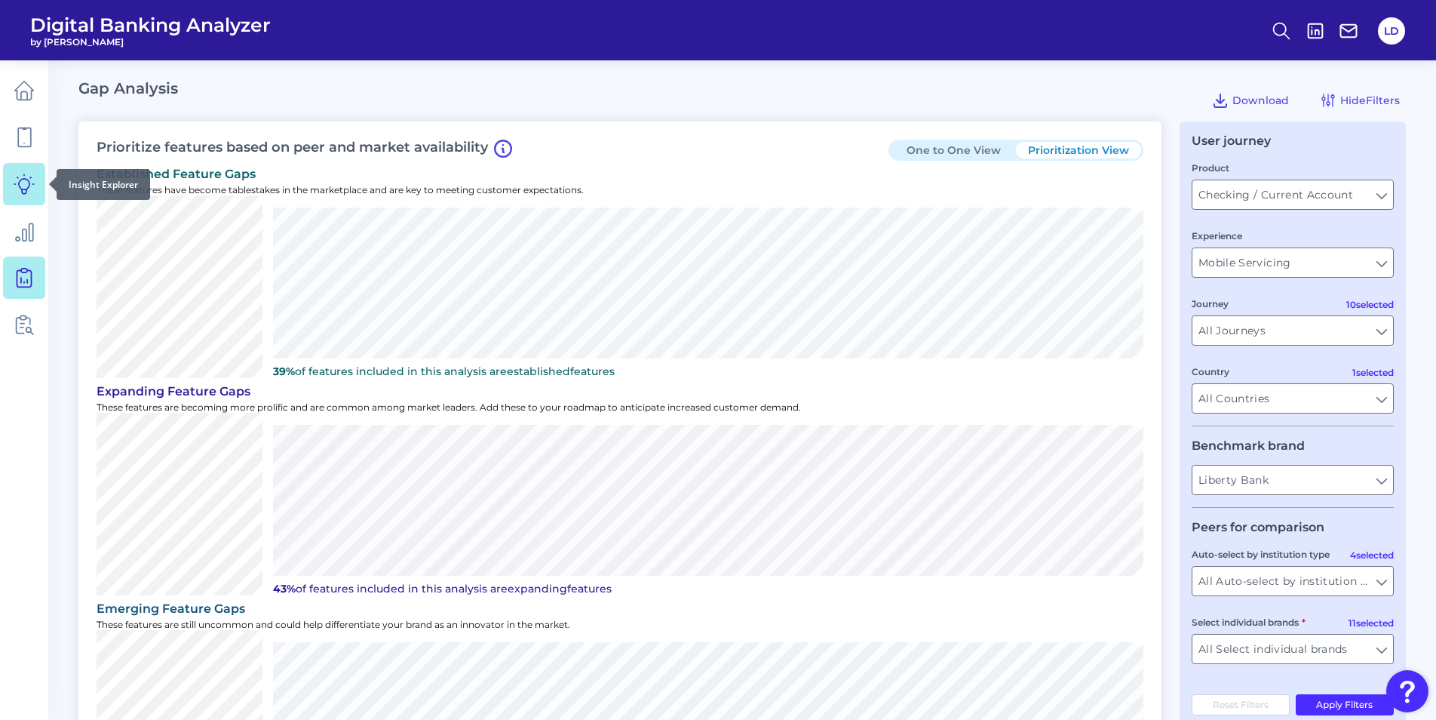
click at [19, 182] on icon at bounding box center [24, 184] width 20 height 20
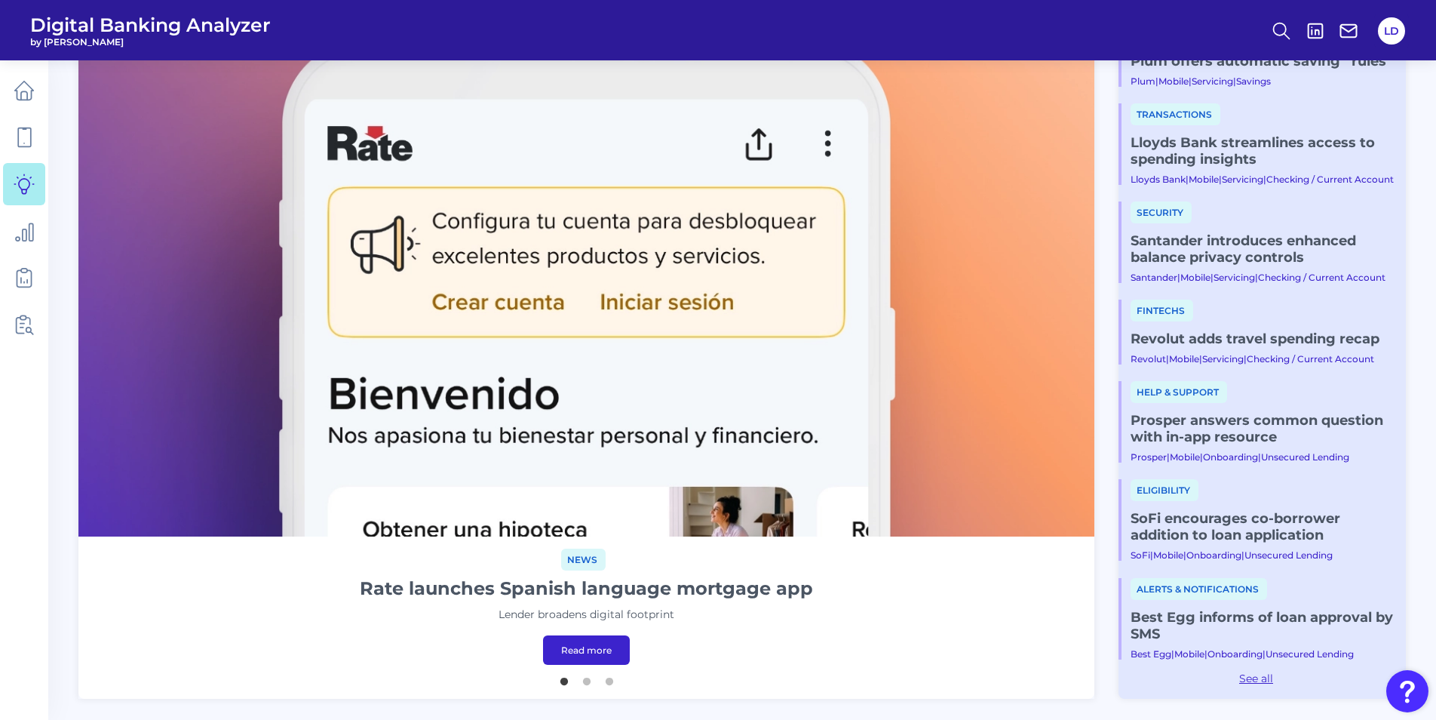
scroll to position [453, 0]
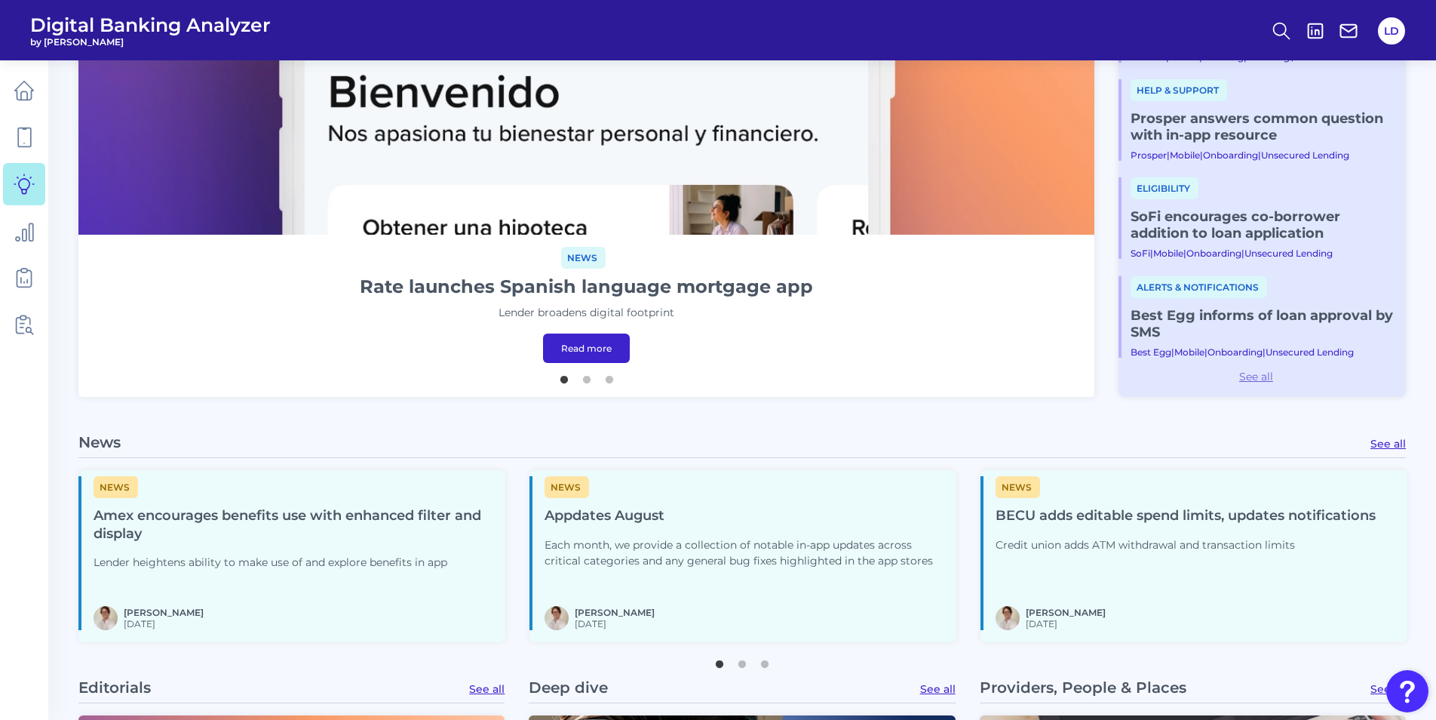
click at [1249, 374] on link "See all" at bounding box center [1256, 377] width 275 height 14
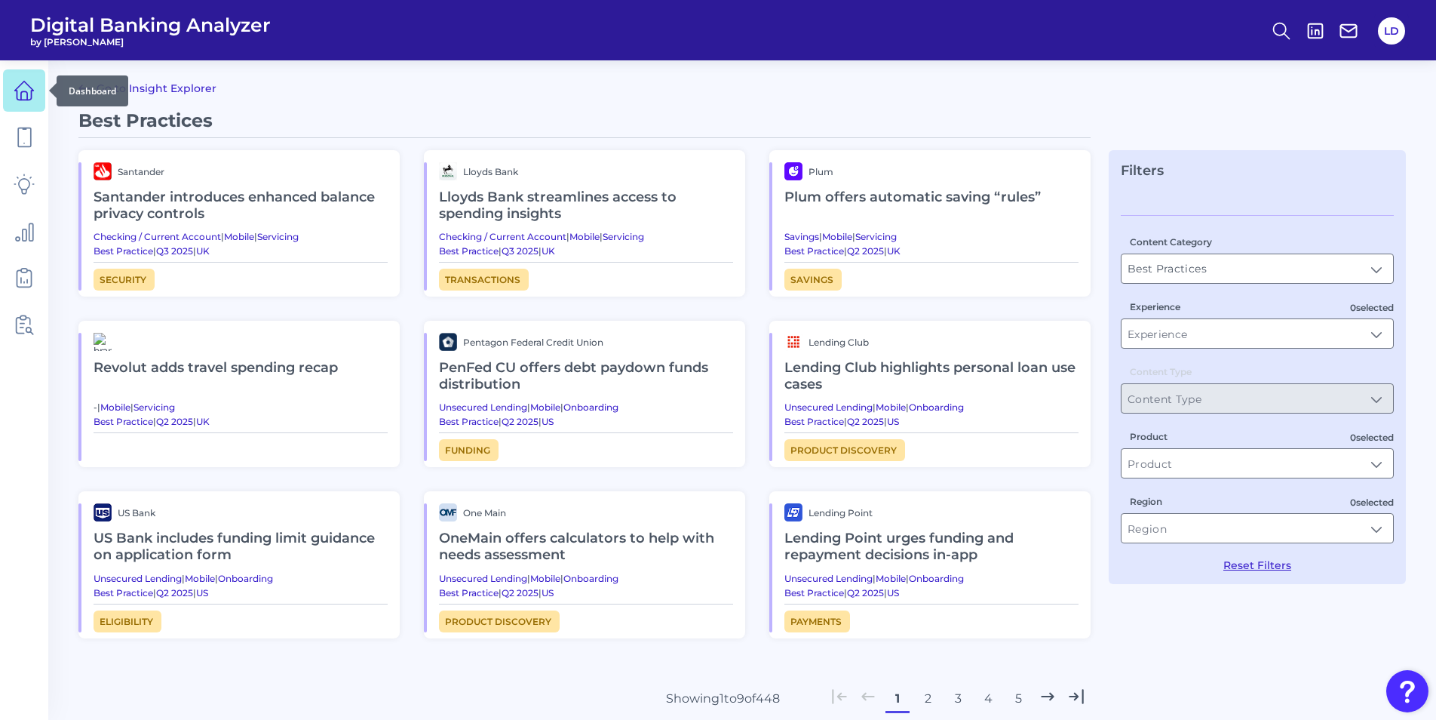
click at [33, 98] on icon at bounding box center [24, 90] width 21 height 21
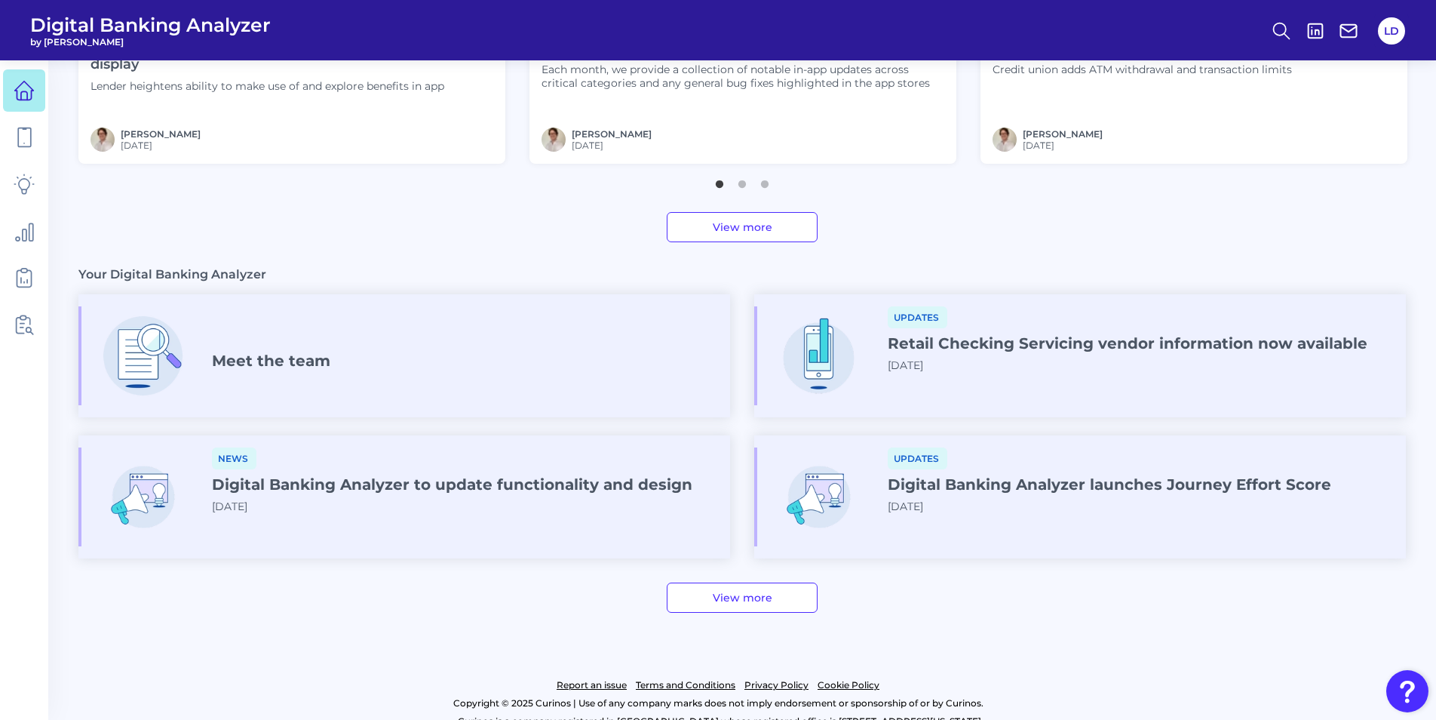
scroll to position [714, 0]
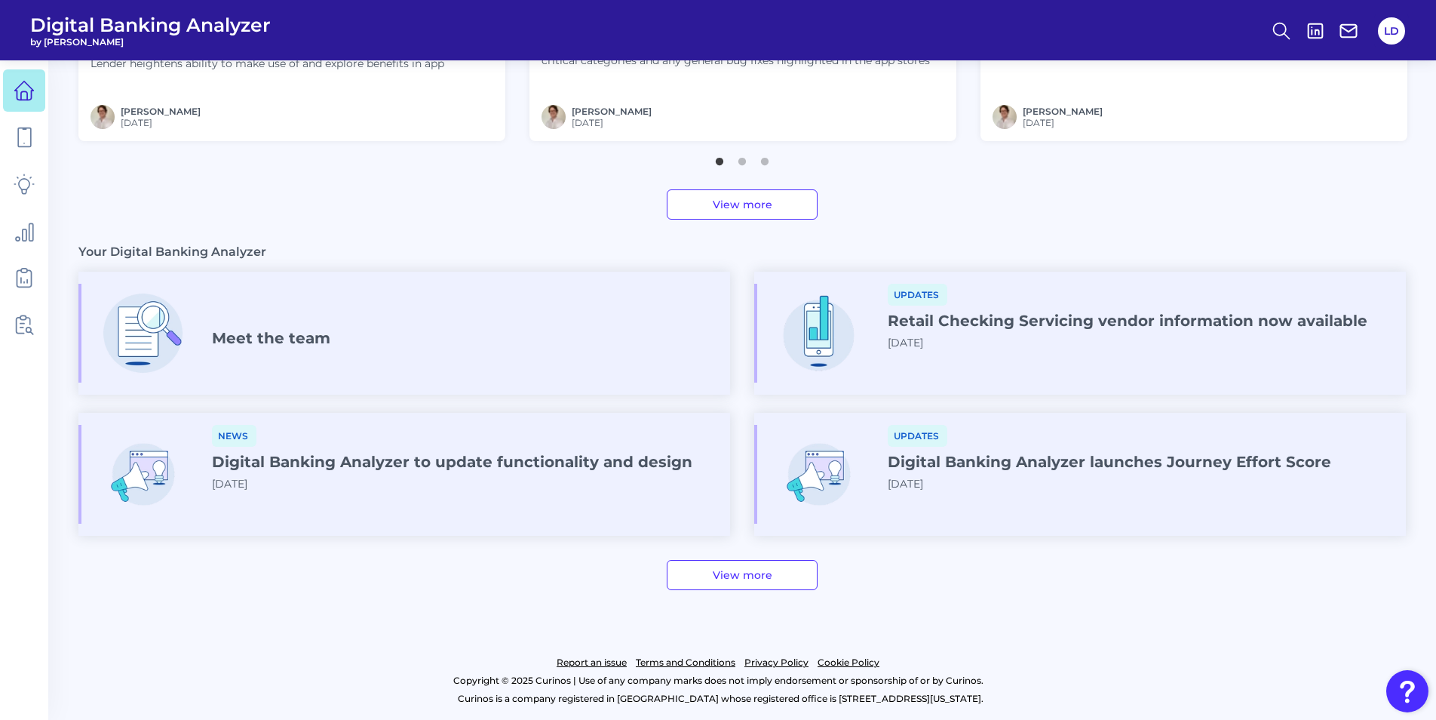
click at [773, 583] on link "View more" at bounding box center [742, 575] width 151 height 30
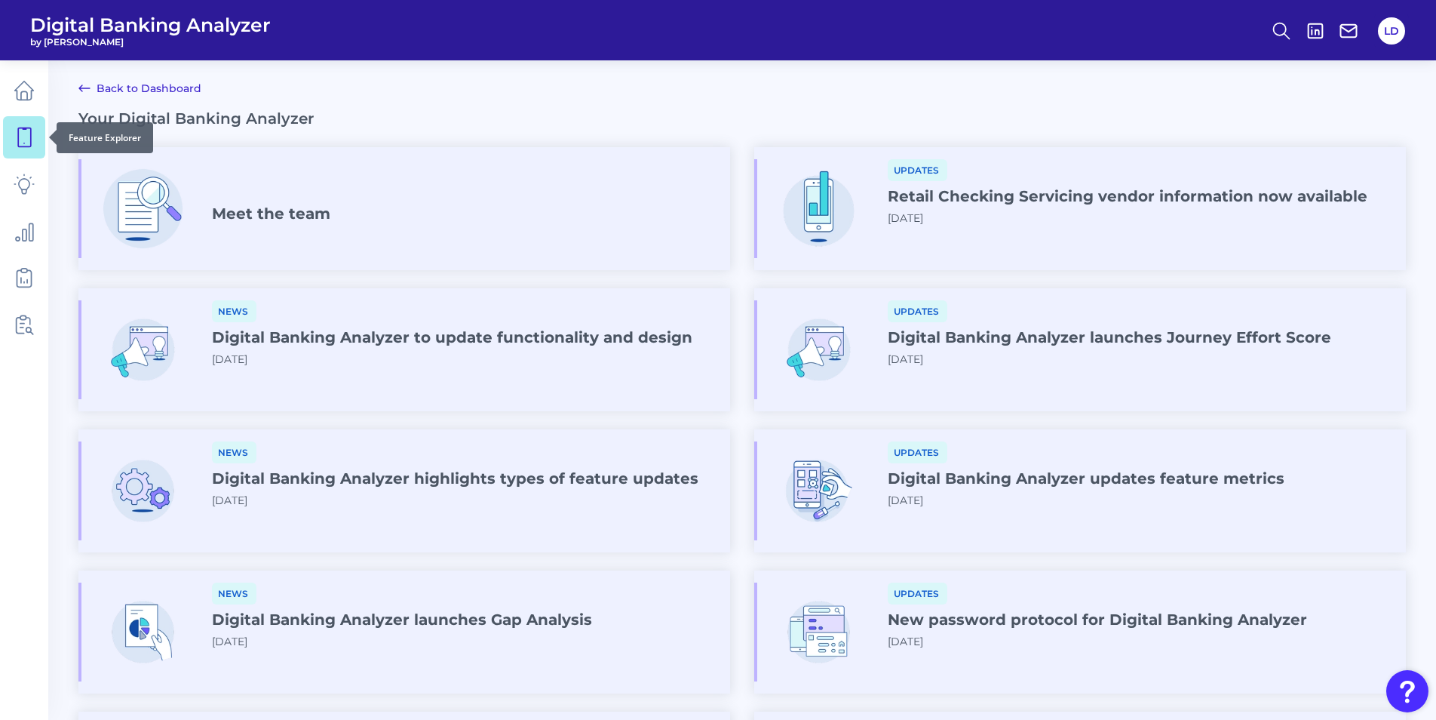
click at [15, 133] on icon at bounding box center [24, 137] width 21 height 21
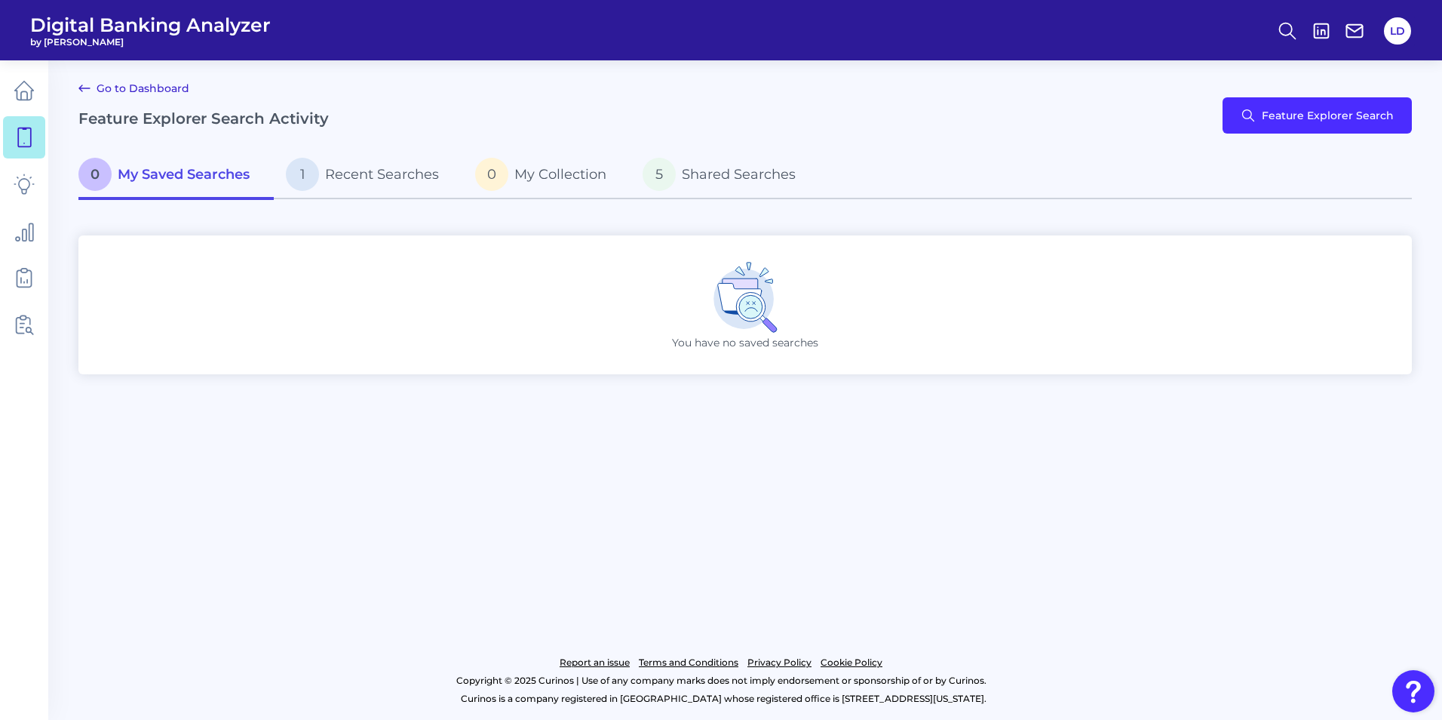
click at [109, 91] on link "Go to Dashboard" at bounding box center [133, 88] width 111 height 18
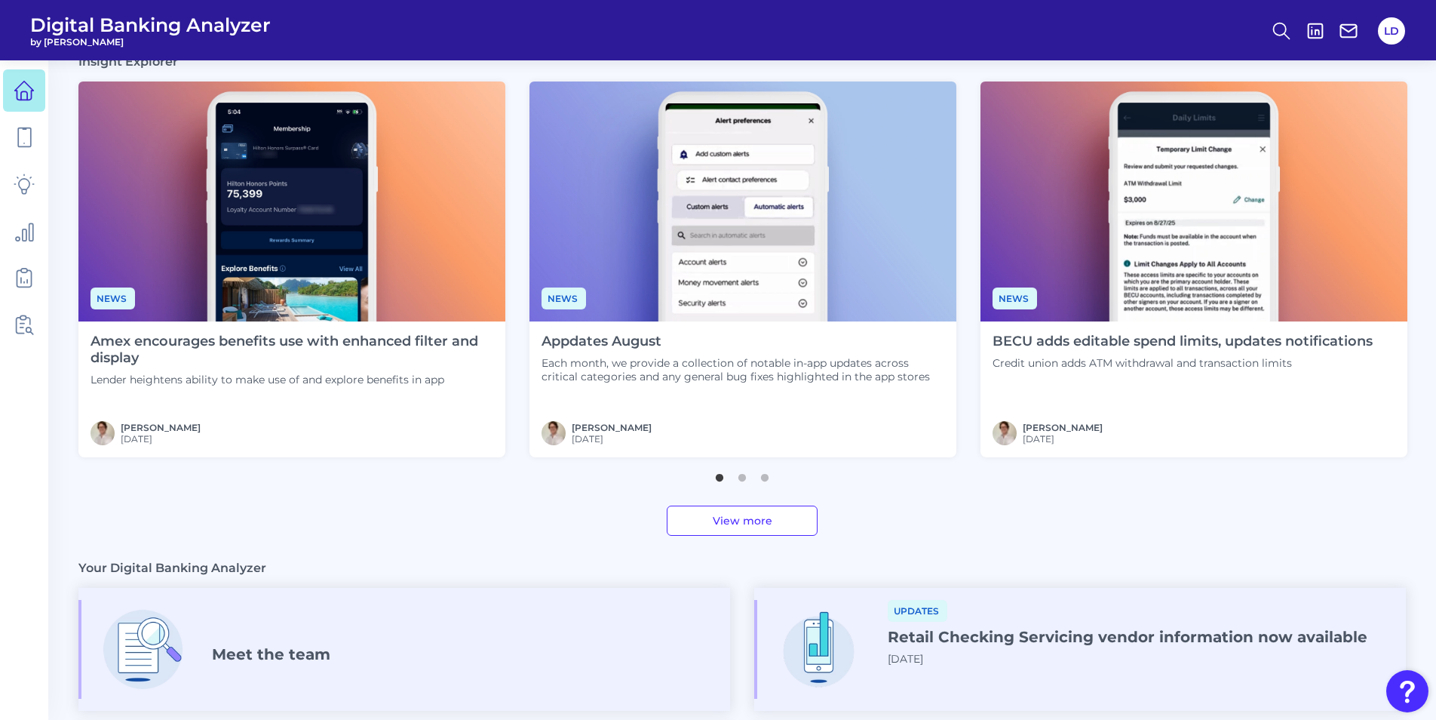
scroll to position [262, 0]
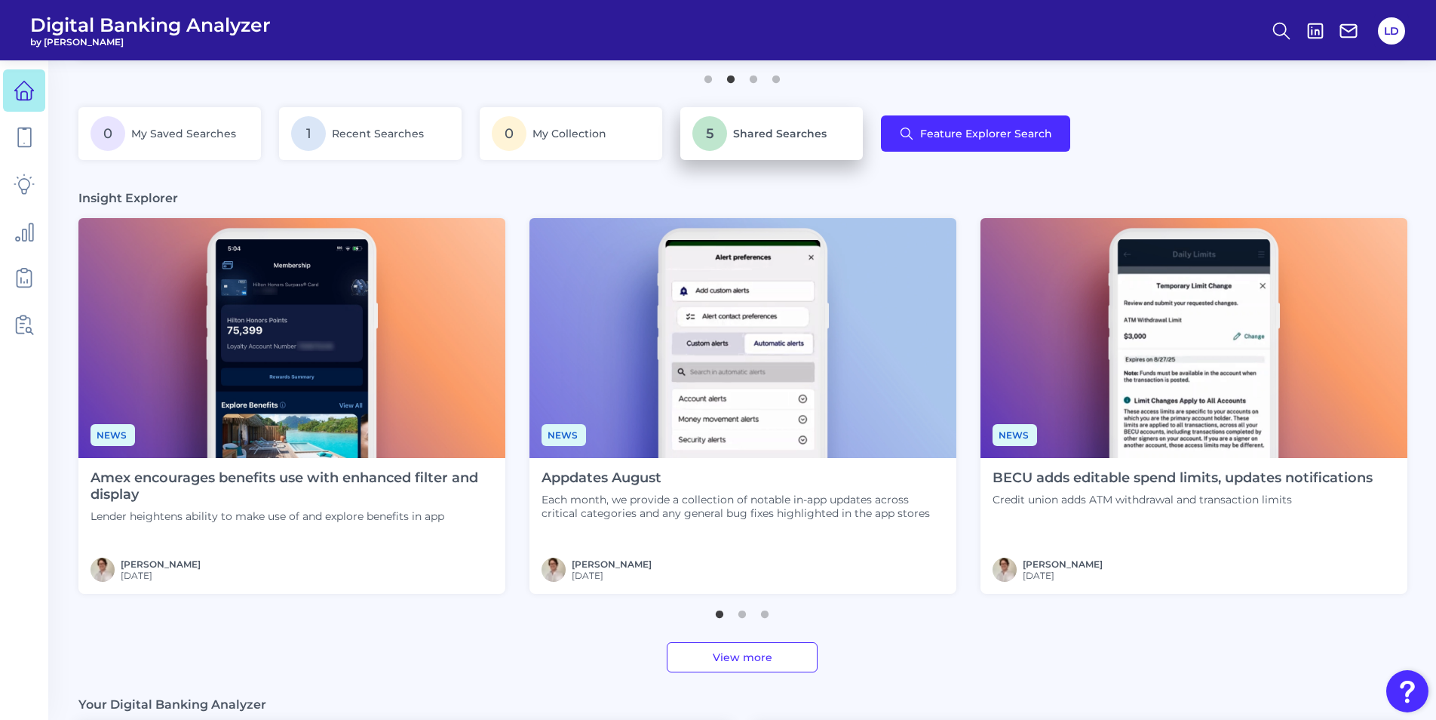
click at [781, 146] on p "5 Shared Searches" at bounding box center [771, 133] width 158 height 35
